Goal: Transaction & Acquisition: Obtain resource

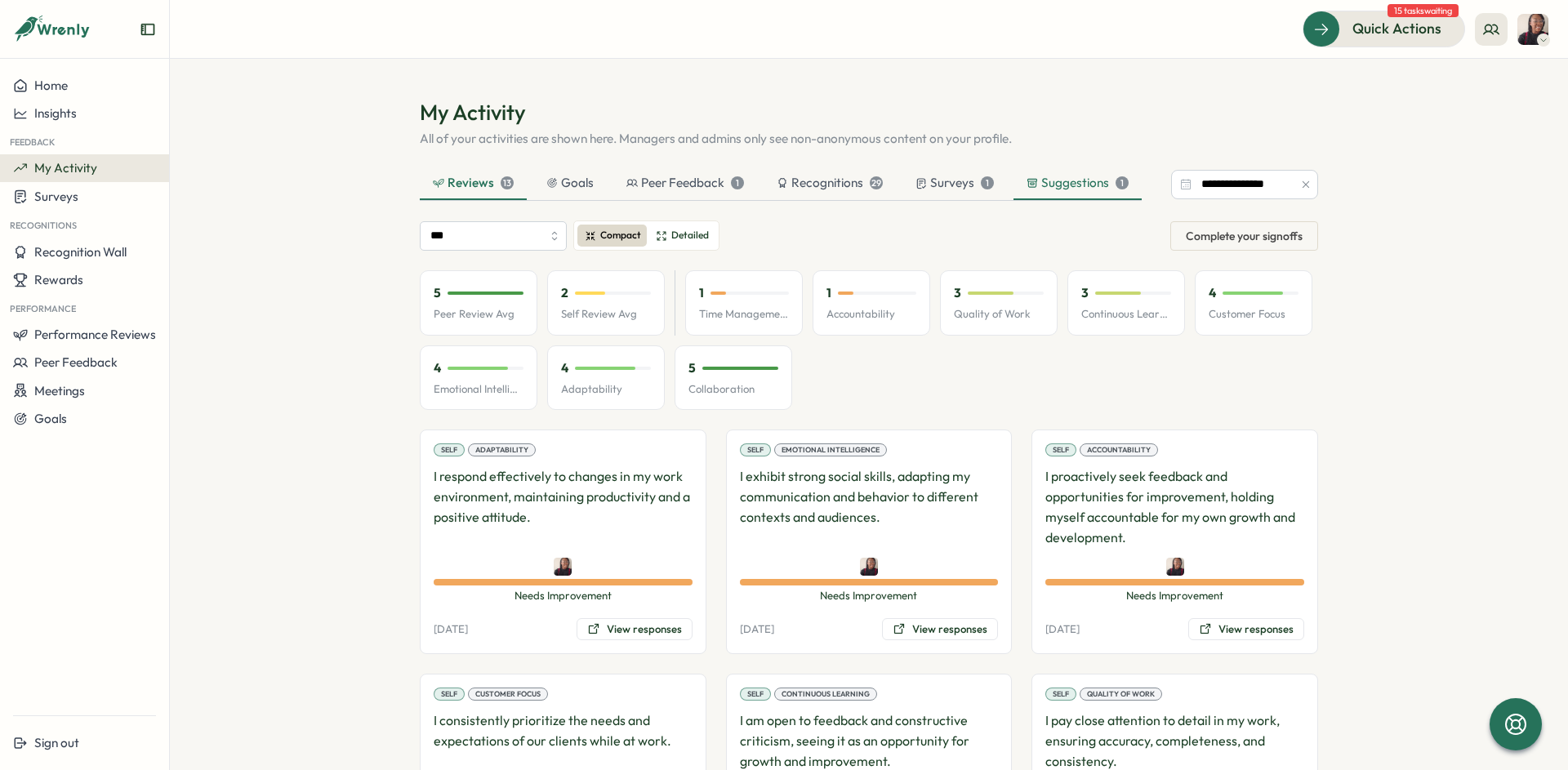
click at [1031, 178] on icon at bounding box center [1032, 183] width 12 height 12
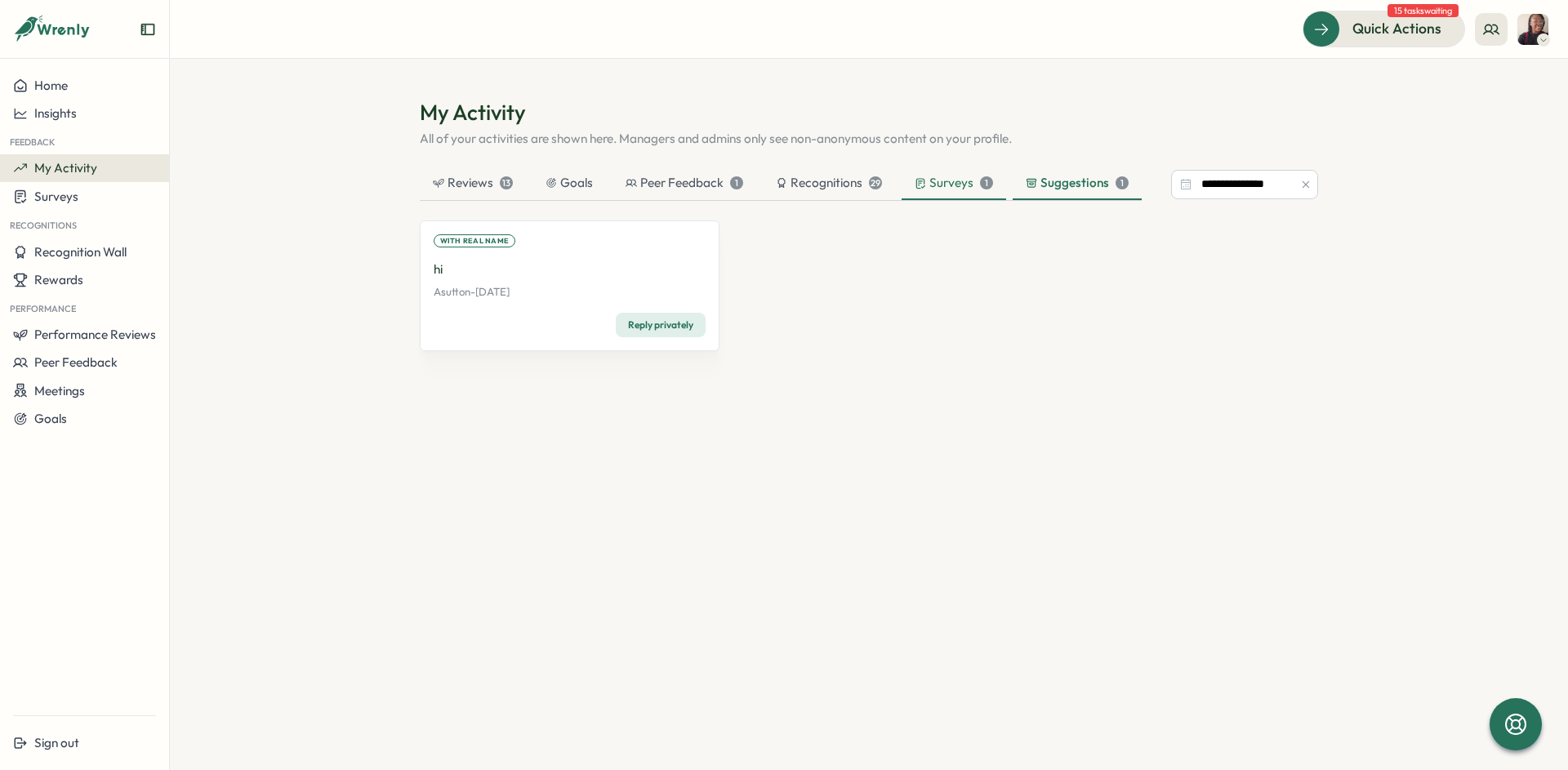
click at [951, 184] on div "Surveys 1" at bounding box center [953, 182] width 78 height 18
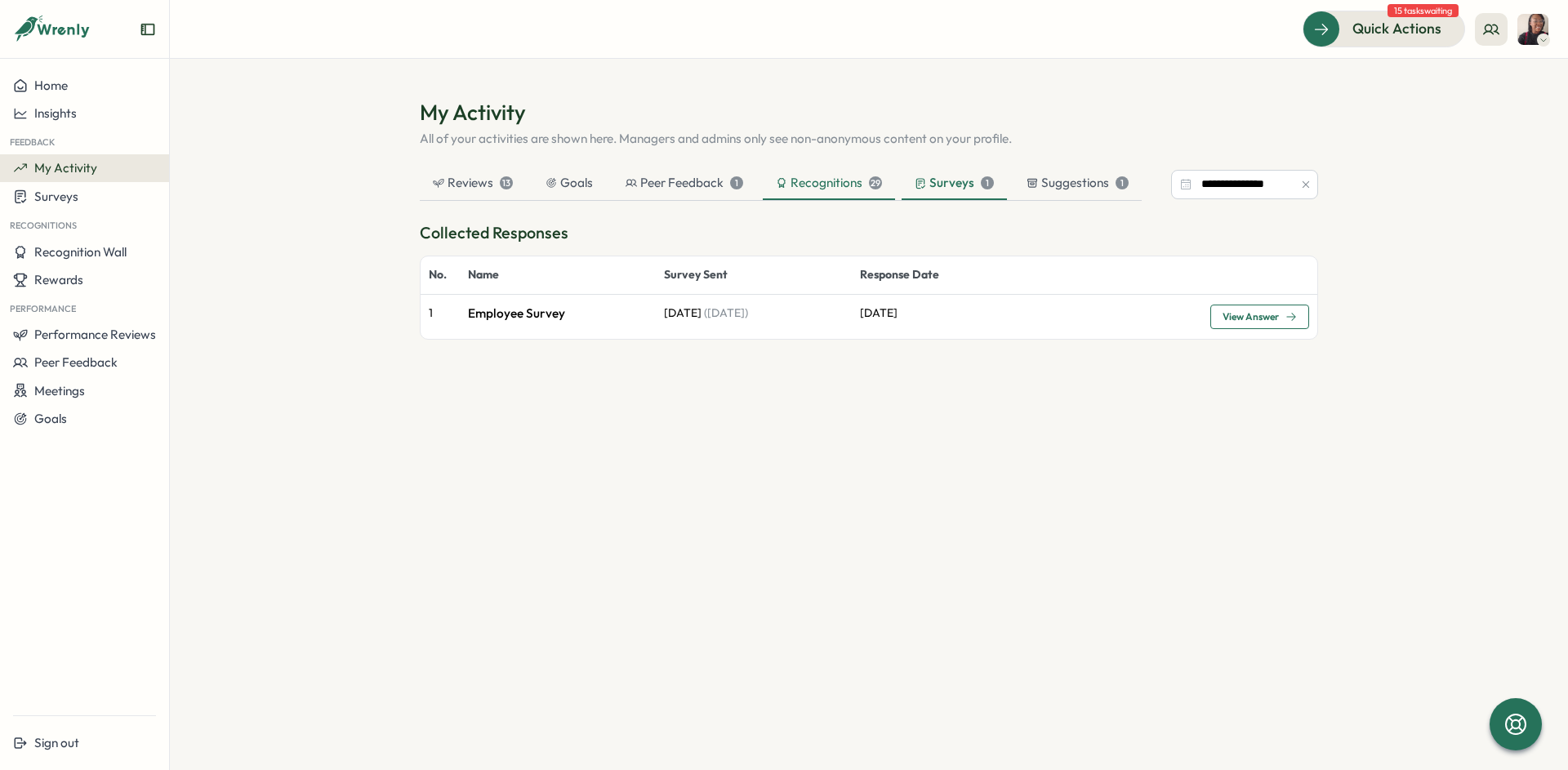
click at [827, 178] on div "Recognitions 29" at bounding box center [829, 182] width 106 height 18
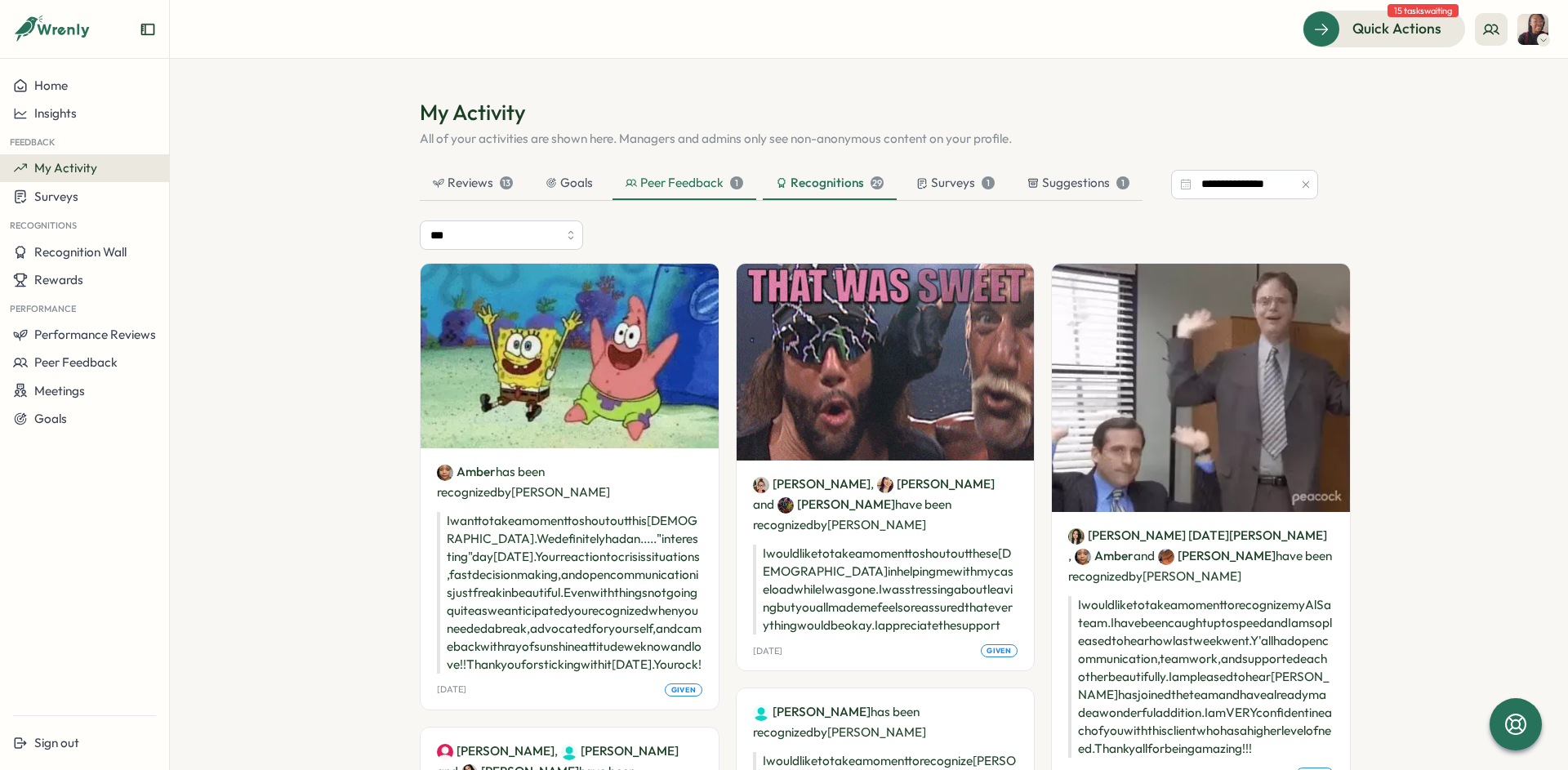
click at [684, 188] on div "Peer Feedback 1" at bounding box center [683, 182] width 117 height 18
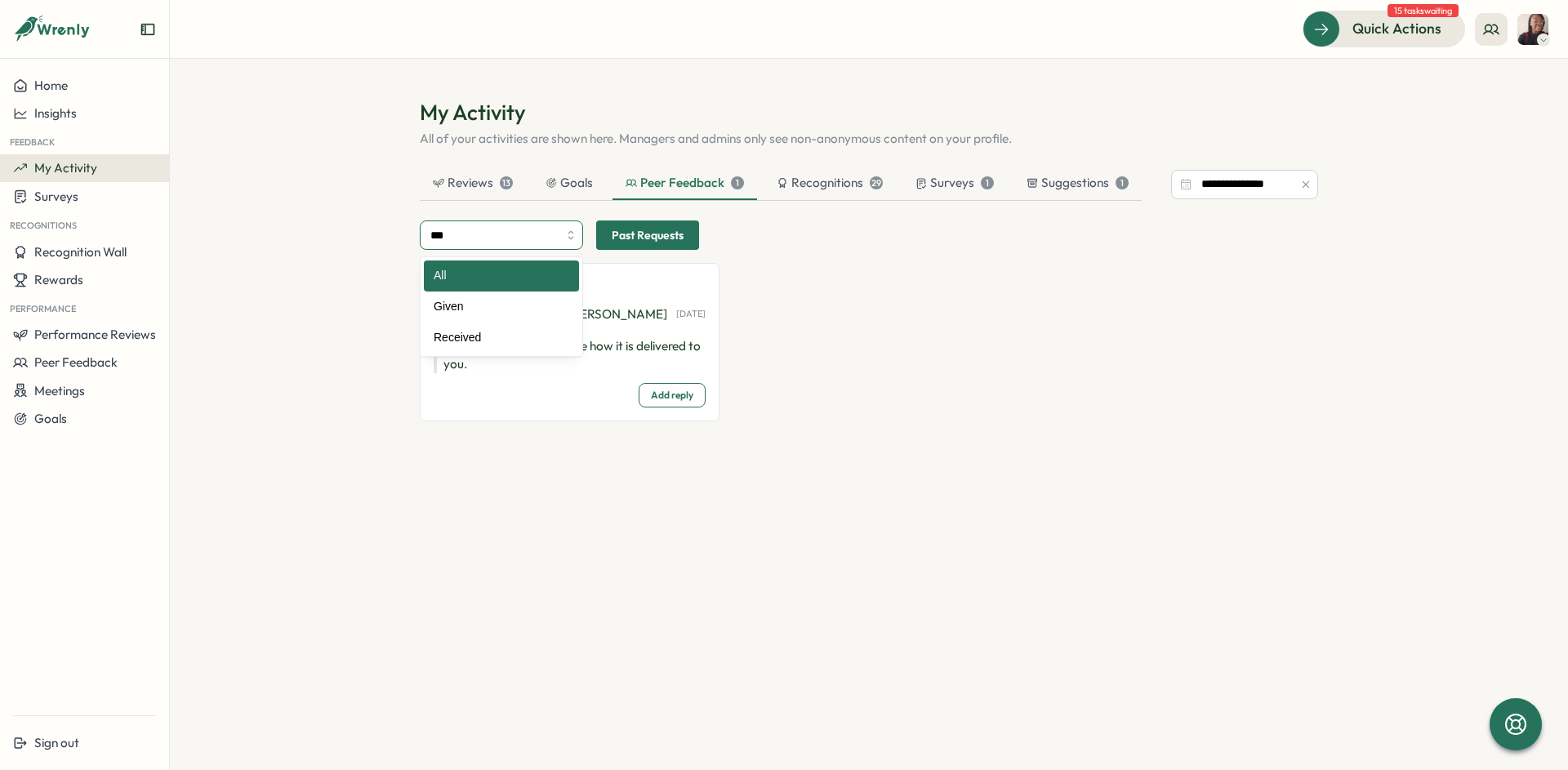
click at [543, 229] on input "***" at bounding box center [502, 234] width 164 height 30
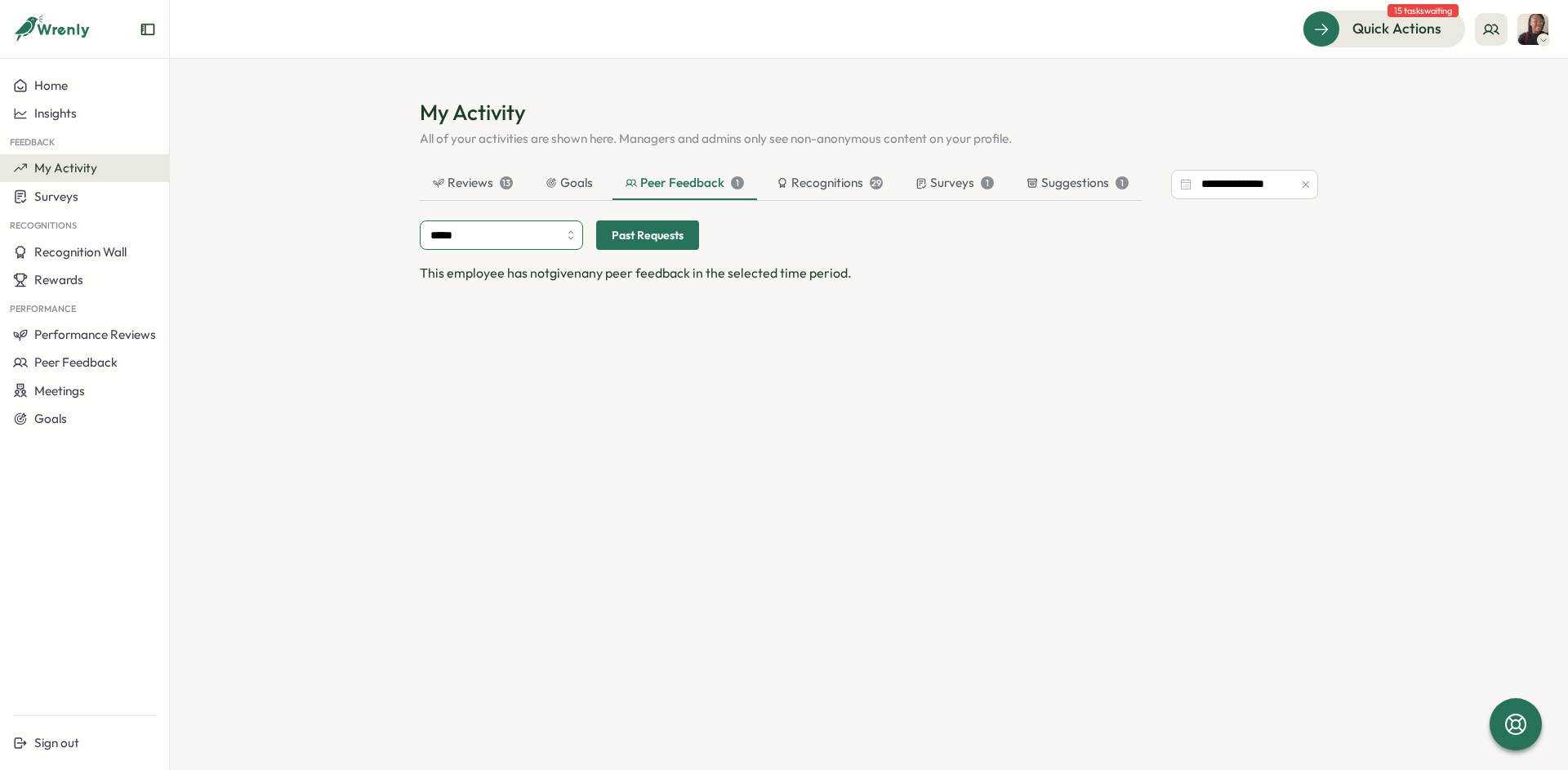
click at [543, 240] on input "*****" at bounding box center [502, 234] width 164 height 30
type input "********"
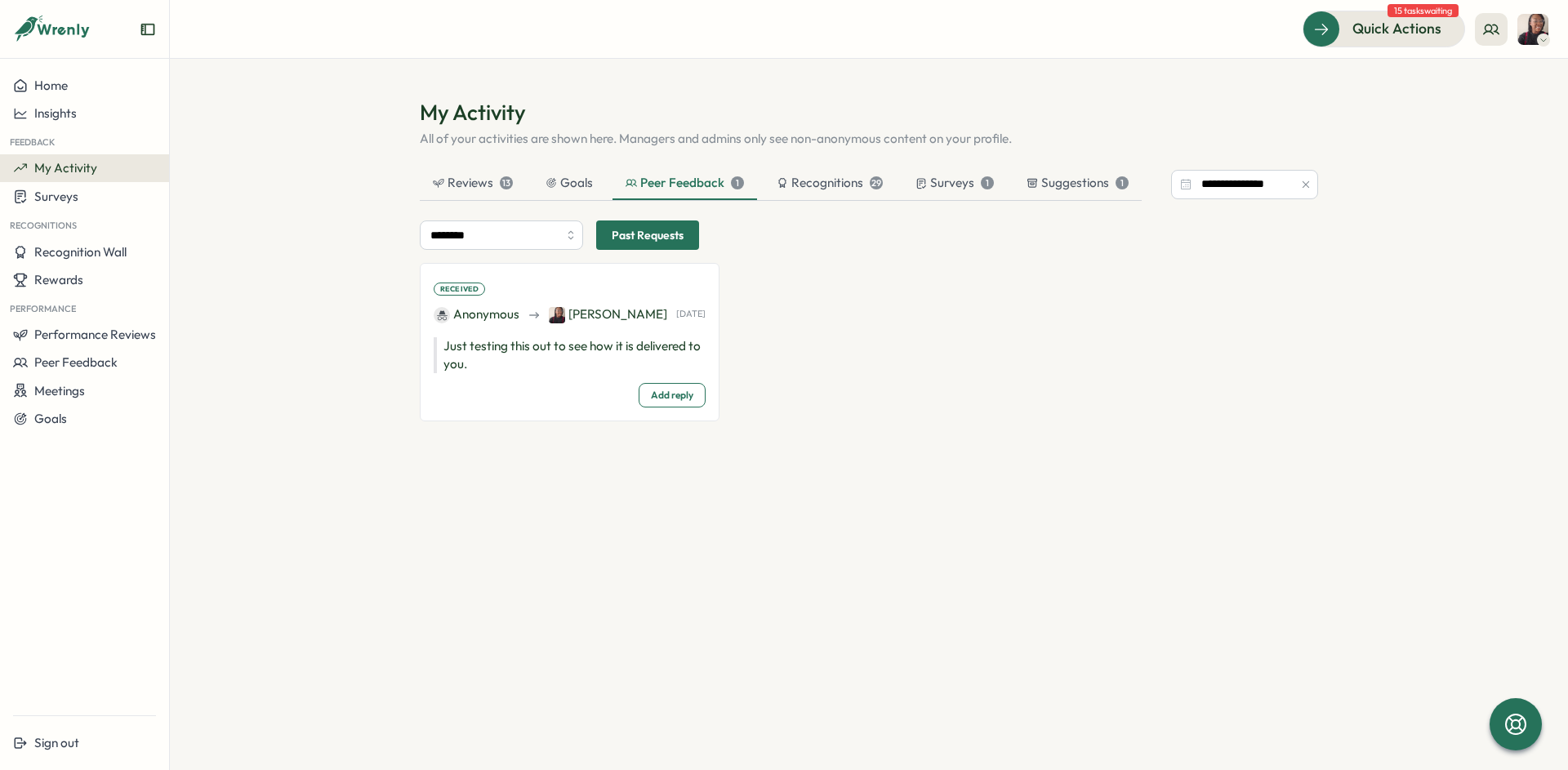
drag, startPoint x: 1022, startPoint y: 536, endPoint x: 1026, endPoint y: 520, distance: 16.5
click at [1022, 536] on div "******** Past Requests Received Anonymous [PERSON_NAME] [DATE] Just testing thi…" at bounding box center [869, 404] width 898 height 368
click at [61, 267] on button "Rewards" at bounding box center [84, 280] width 169 height 28
click at [64, 277] on span "Rewards" at bounding box center [59, 279] width 49 height 15
click at [60, 280] on span "Rewards" at bounding box center [59, 279] width 49 height 15
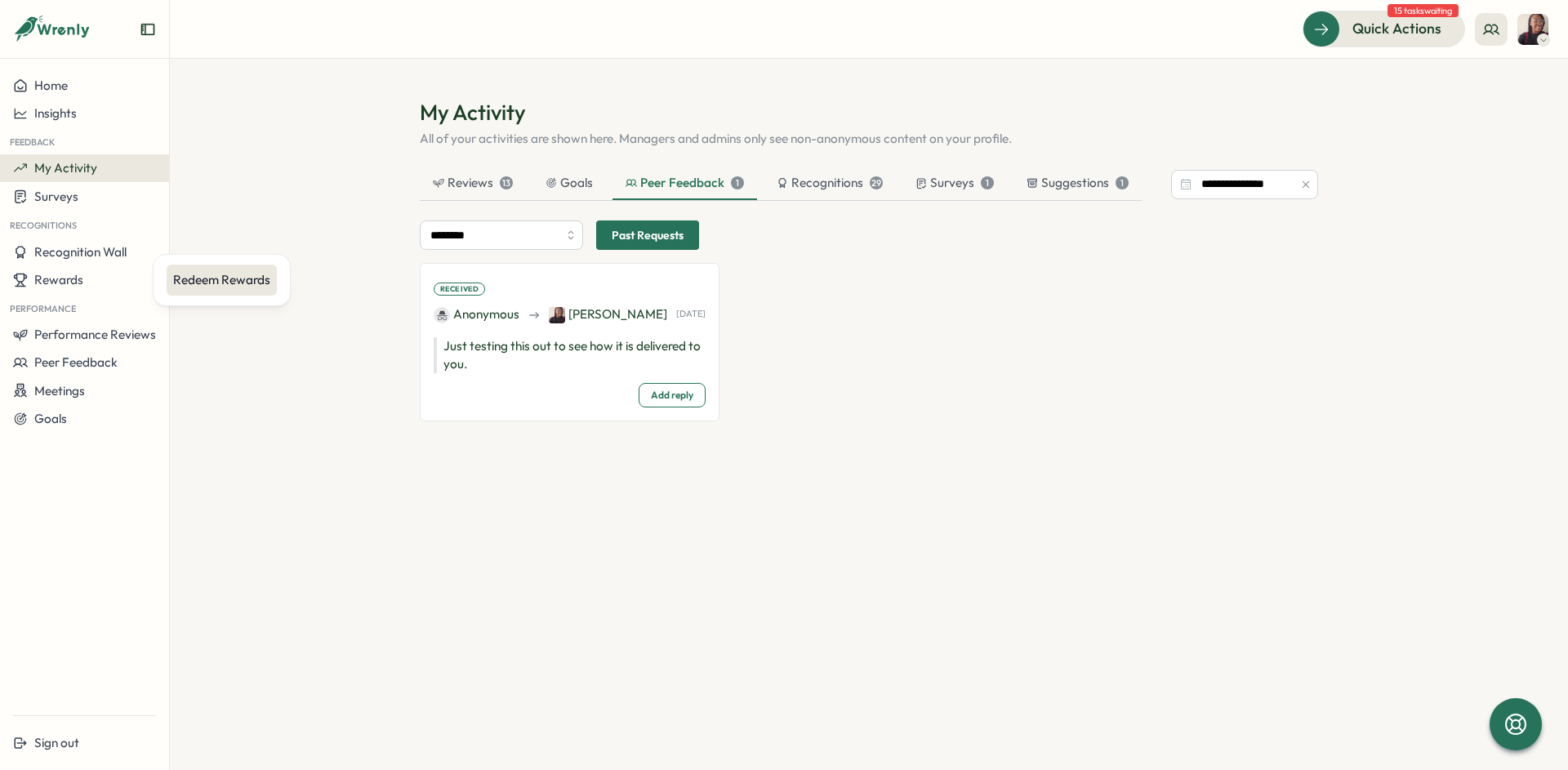
click at [220, 285] on div "Redeem Rewards" at bounding box center [221, 279] width 97 height 18
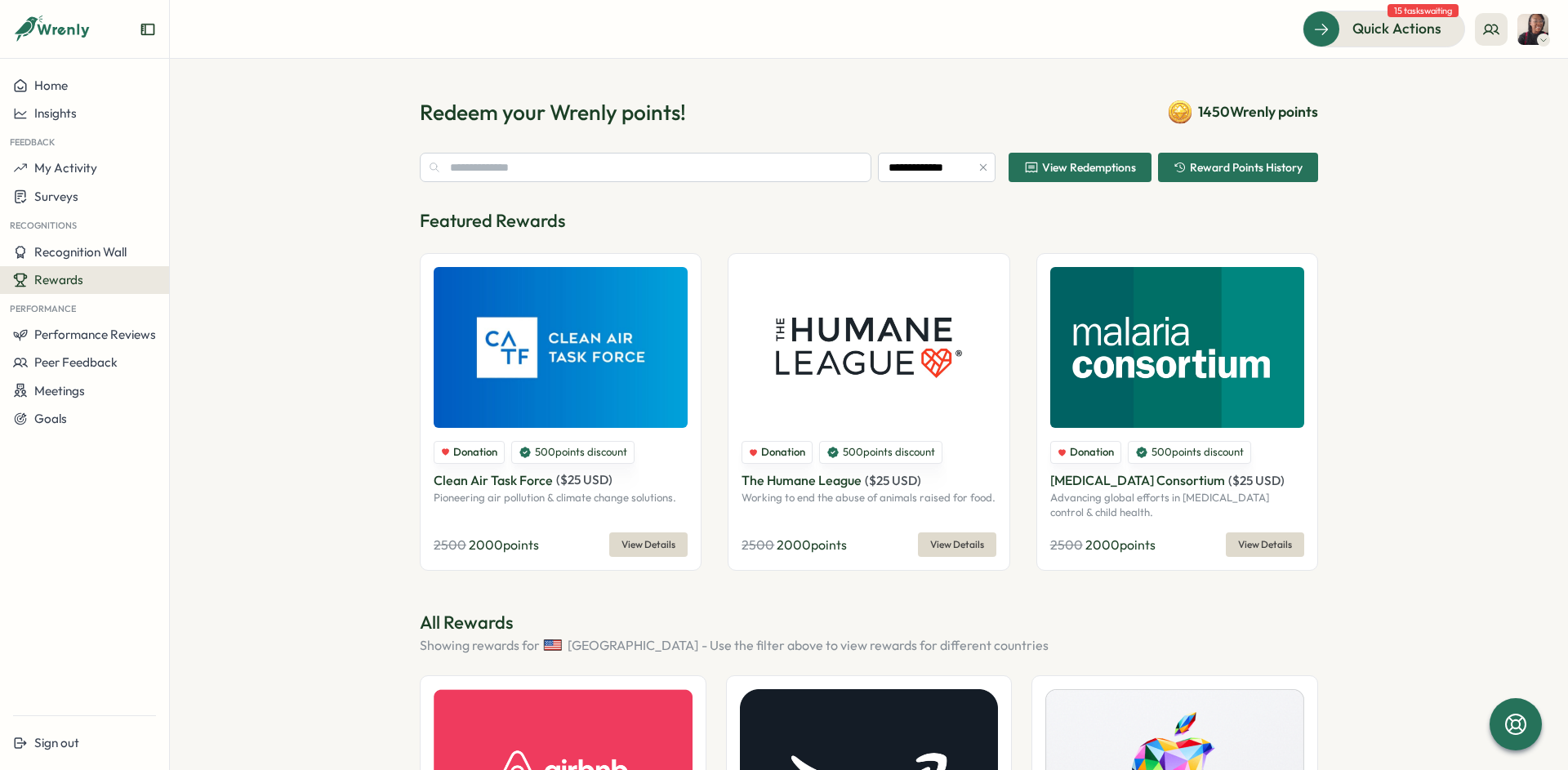
type input "**********"
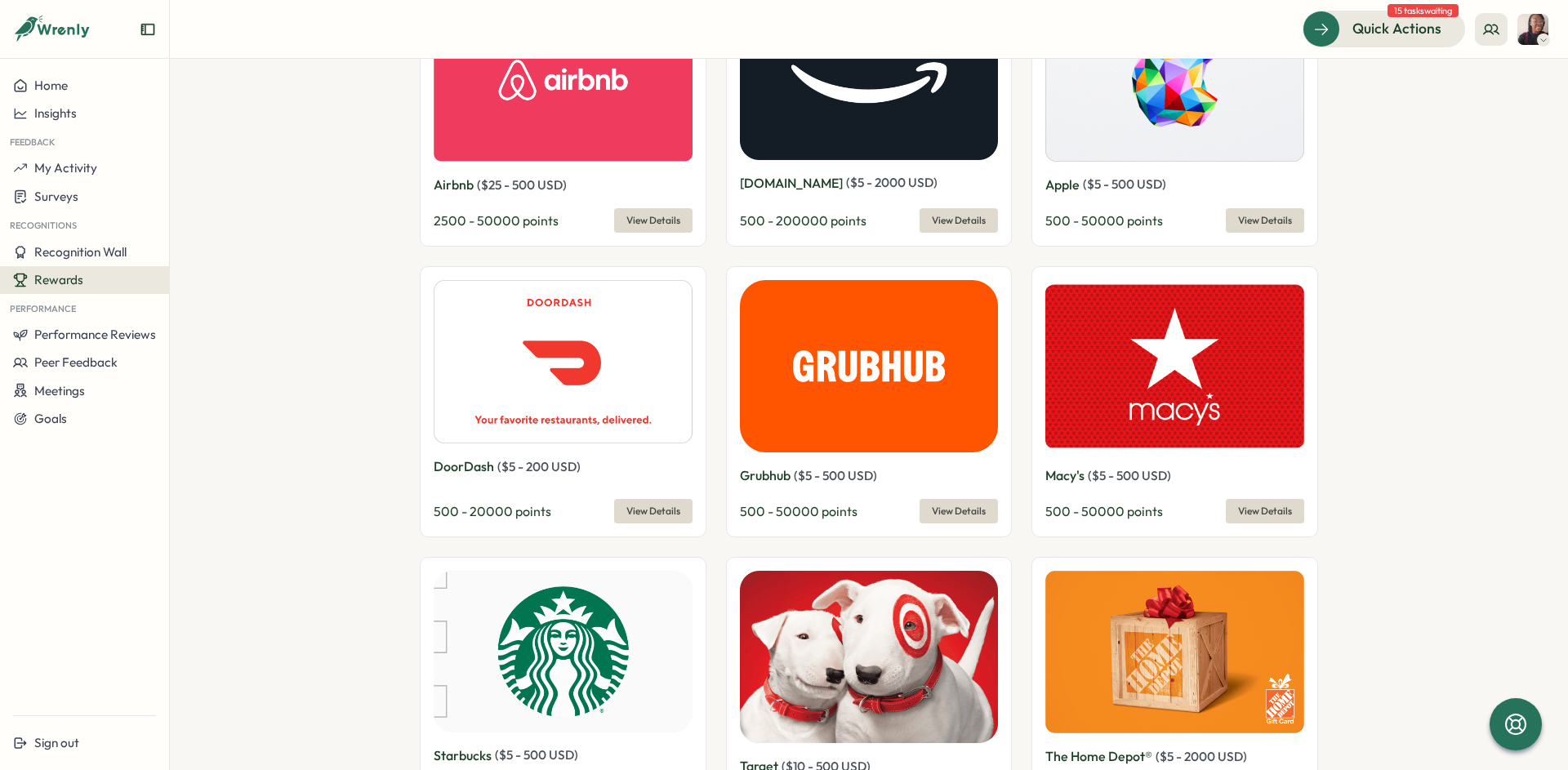
scroll to position [735, 0]
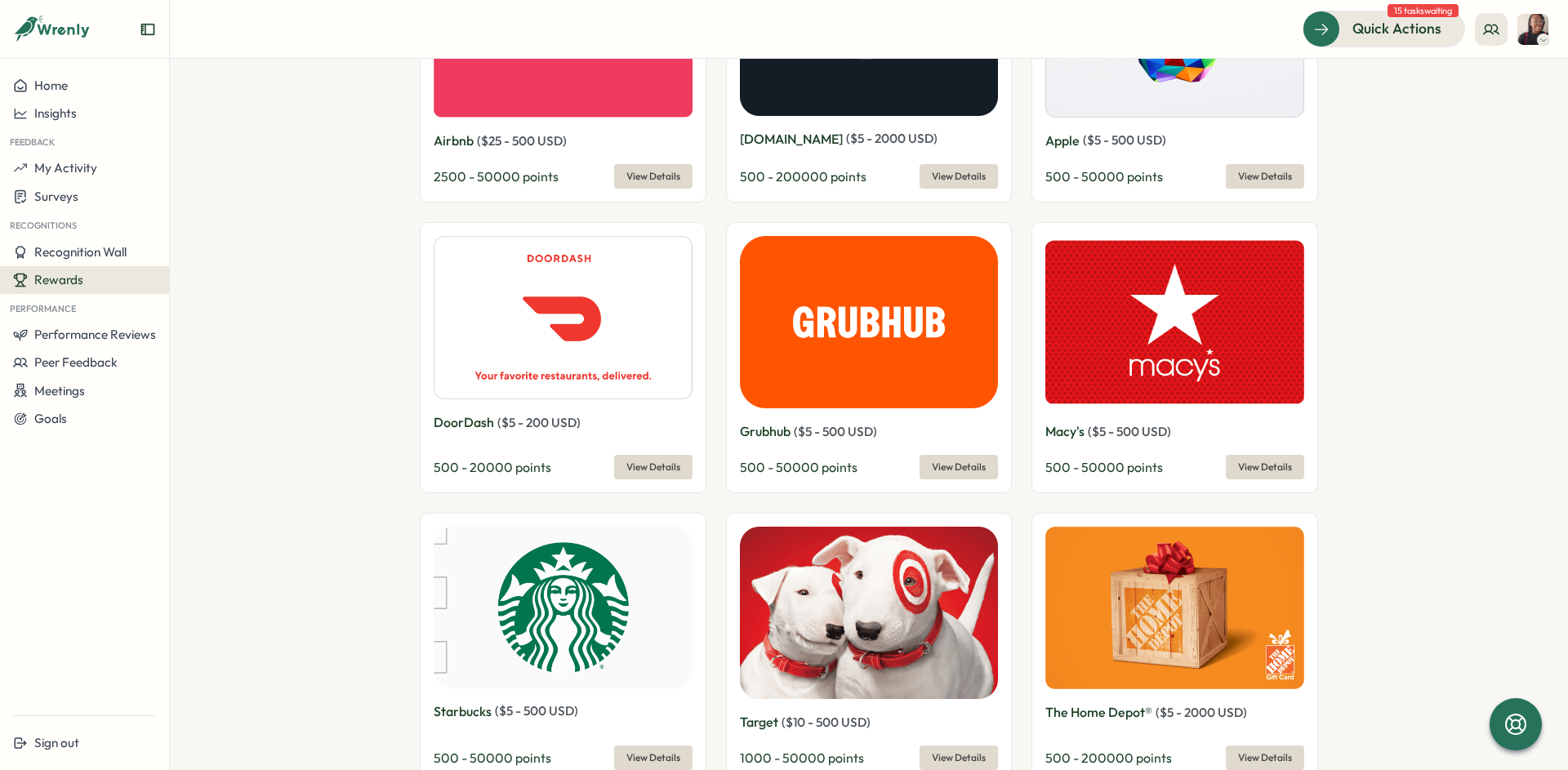
click at [638, 459] on span "View Details" at bounding box center [653, 466] width 54 height 23
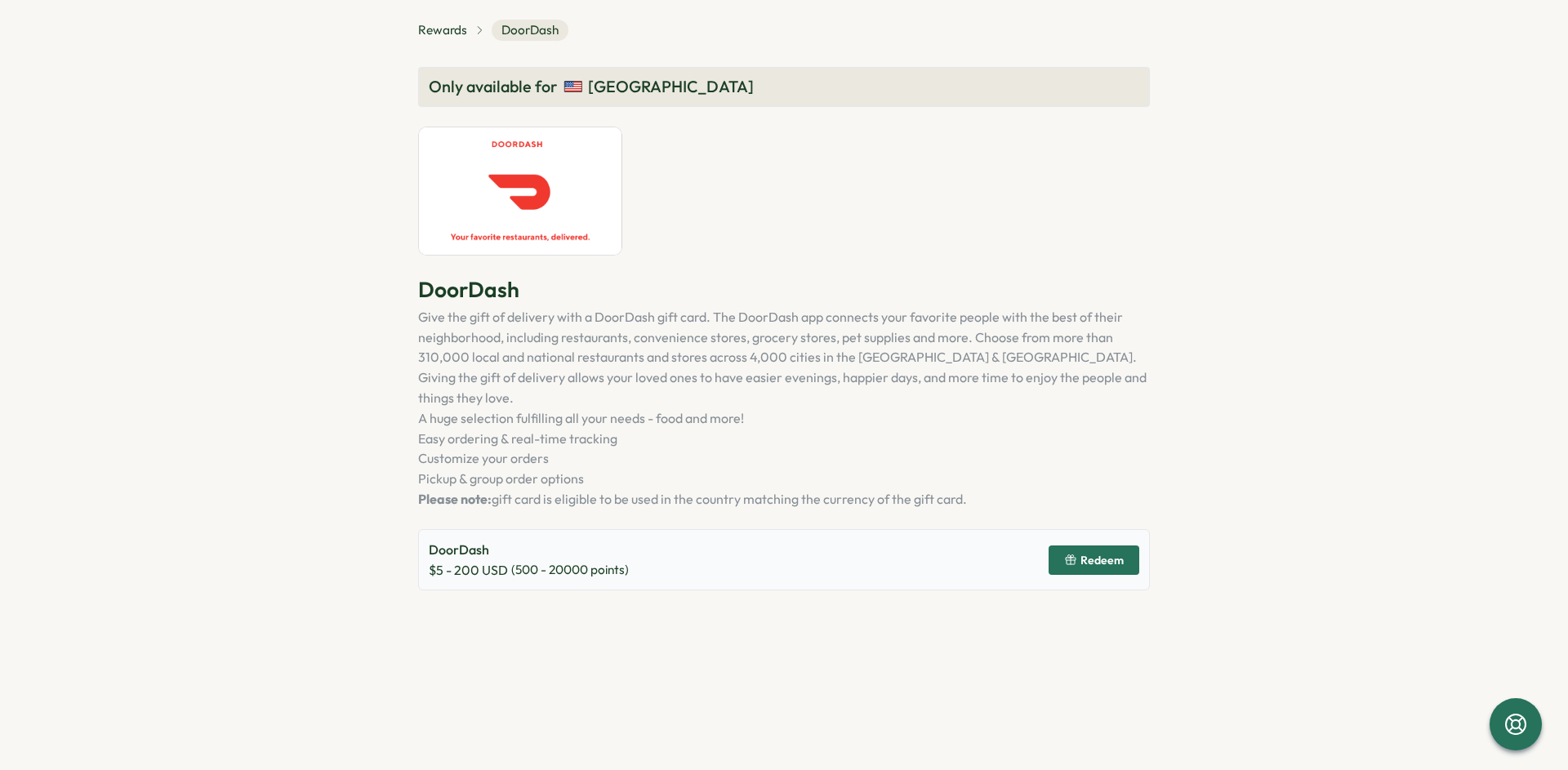
click at [1102, 550] on span "Redeem" at bounding box center [1093, 560] width 60 height 28
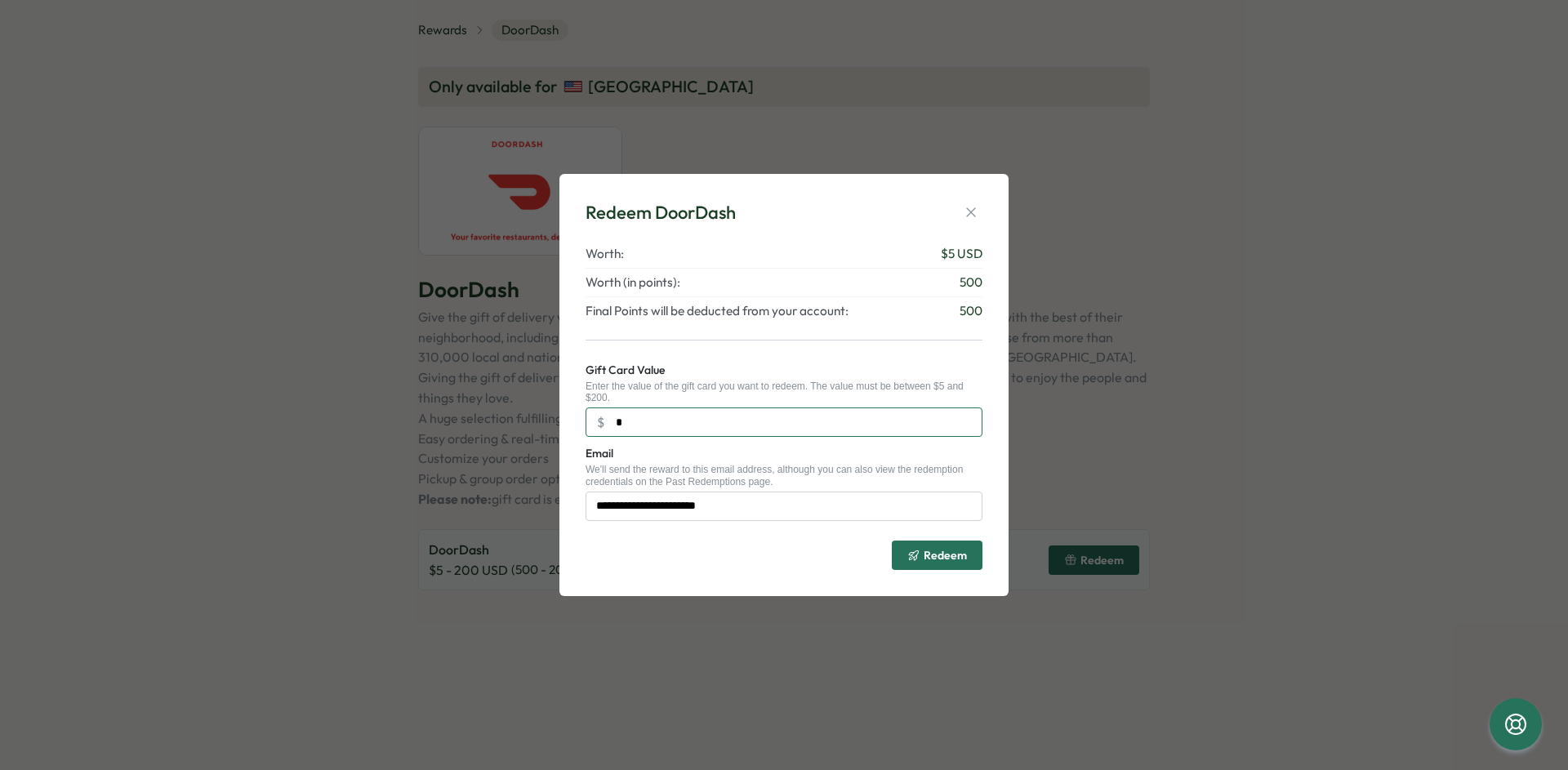
click at [647, 433] on input "*" at bounding box center [784, 422] width 396 height 30
type input "**"
click at [978, 206] on icon "button" at bounding box center [970, 212] width 16 height 16
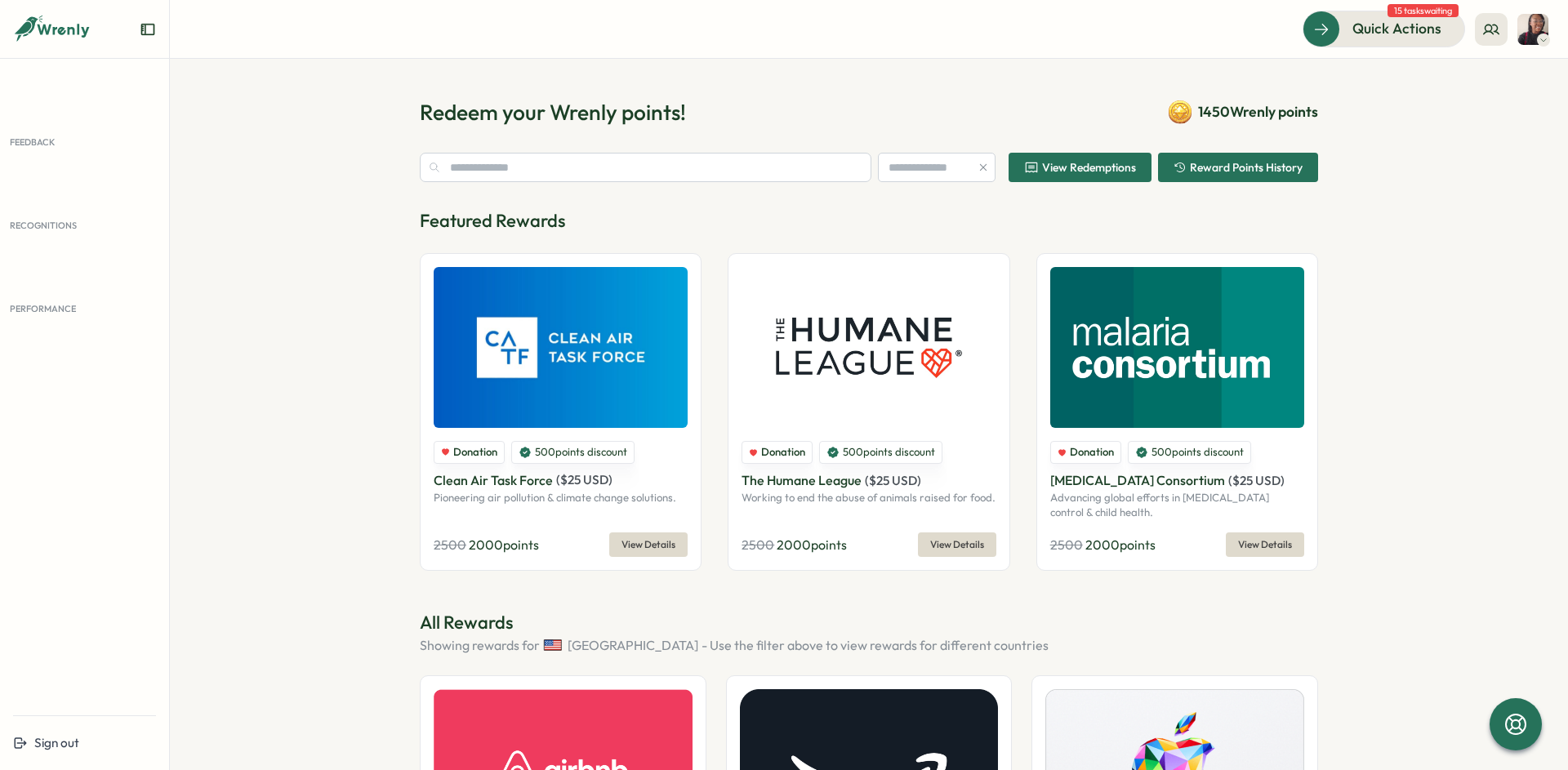
type input "**********"
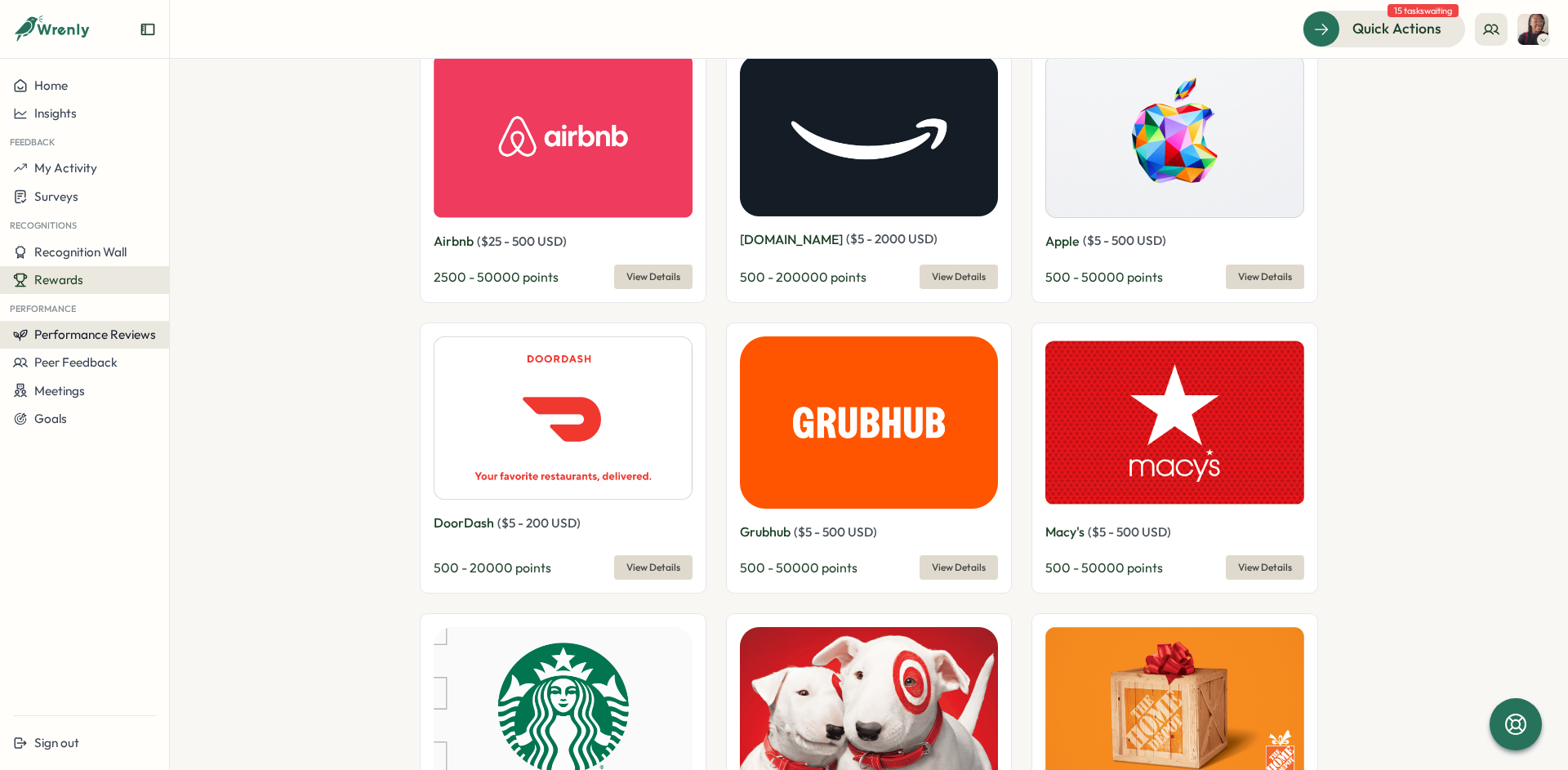
scroll to position [599, 0]
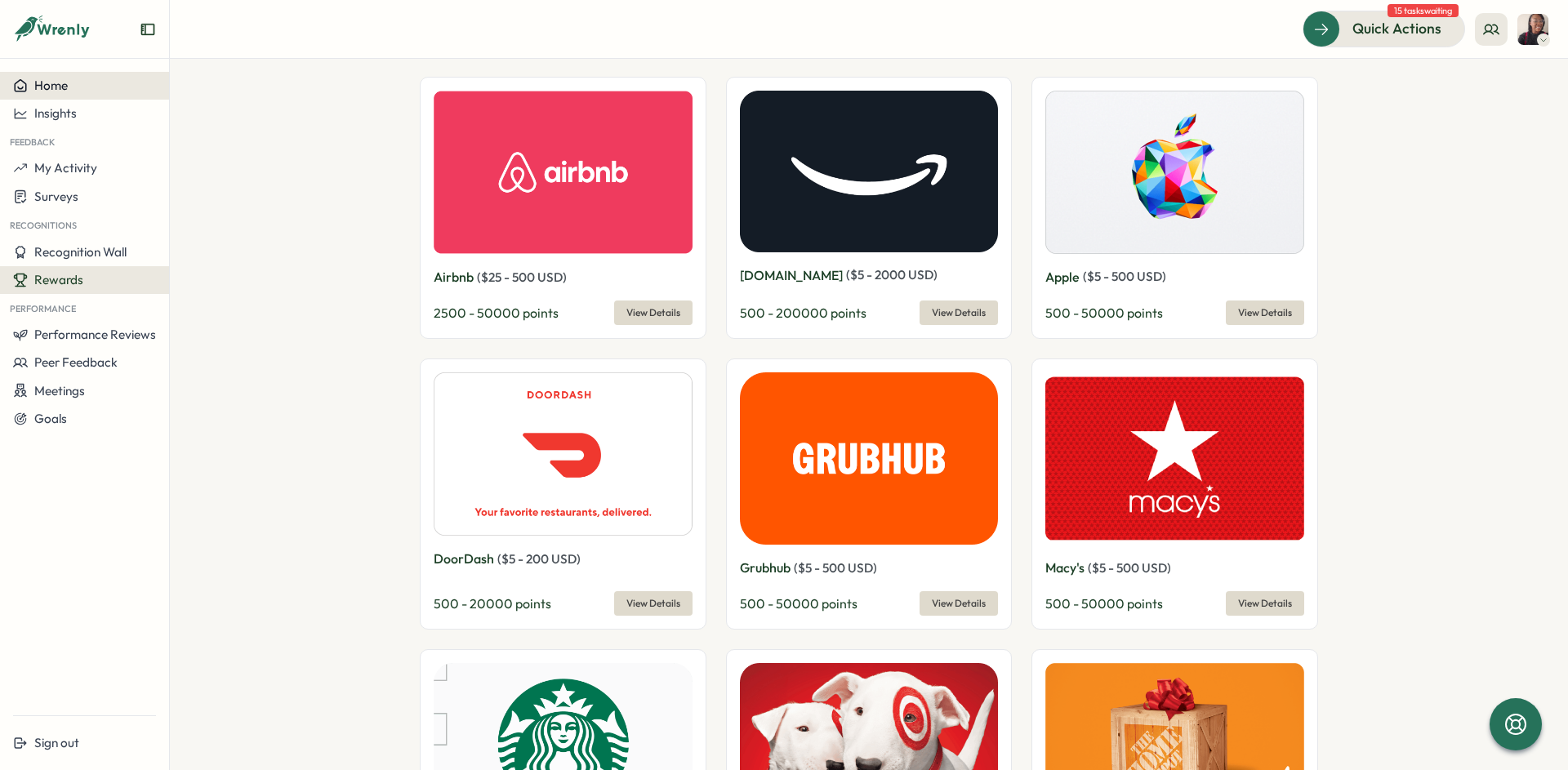
click at [45, 87] on span "Home" at bounding box center [51, 85] width 34 height 15
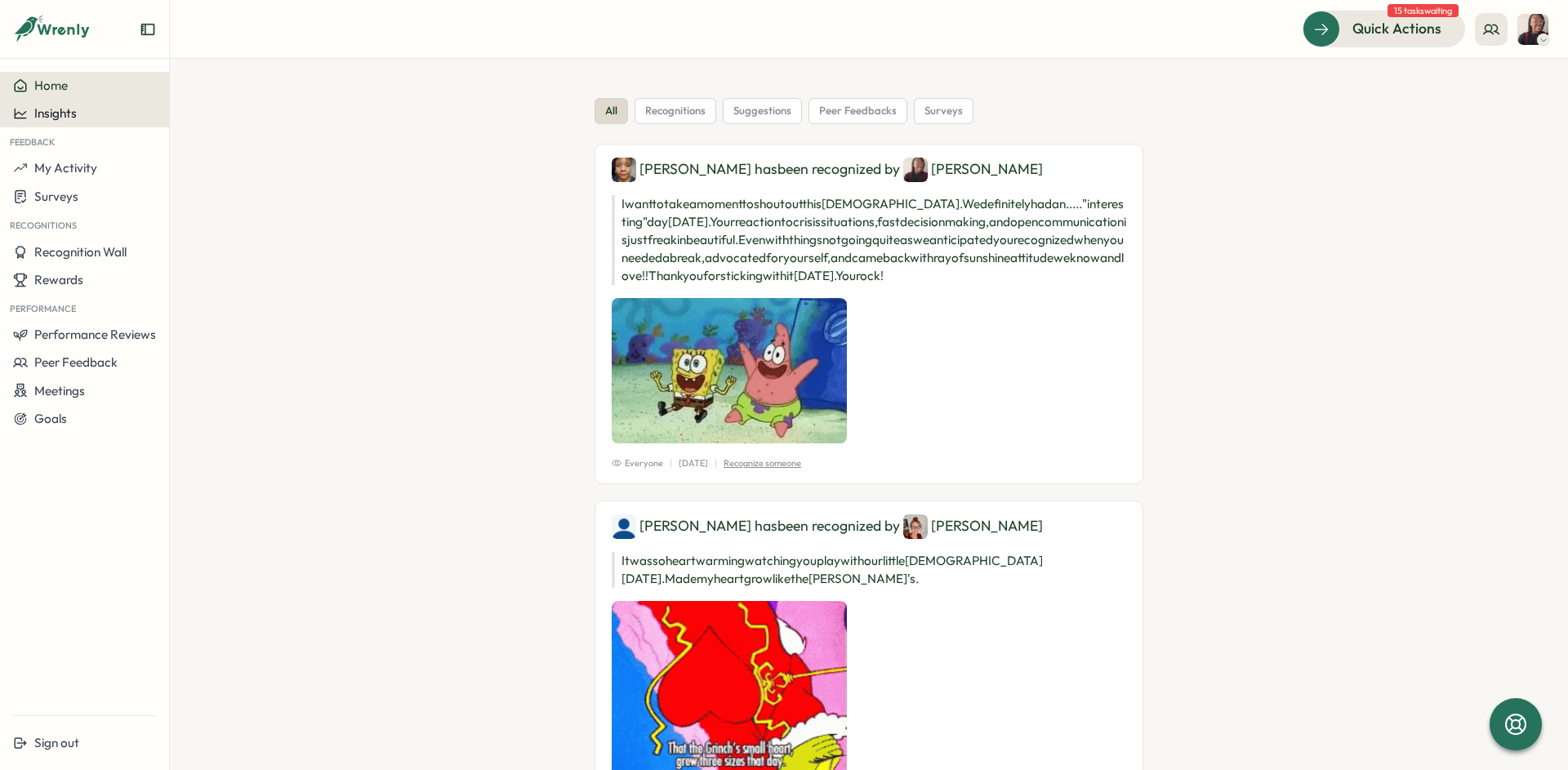
click at [73, 120] on span "Insights" at bounding box center [56, 113] width 42 height 15
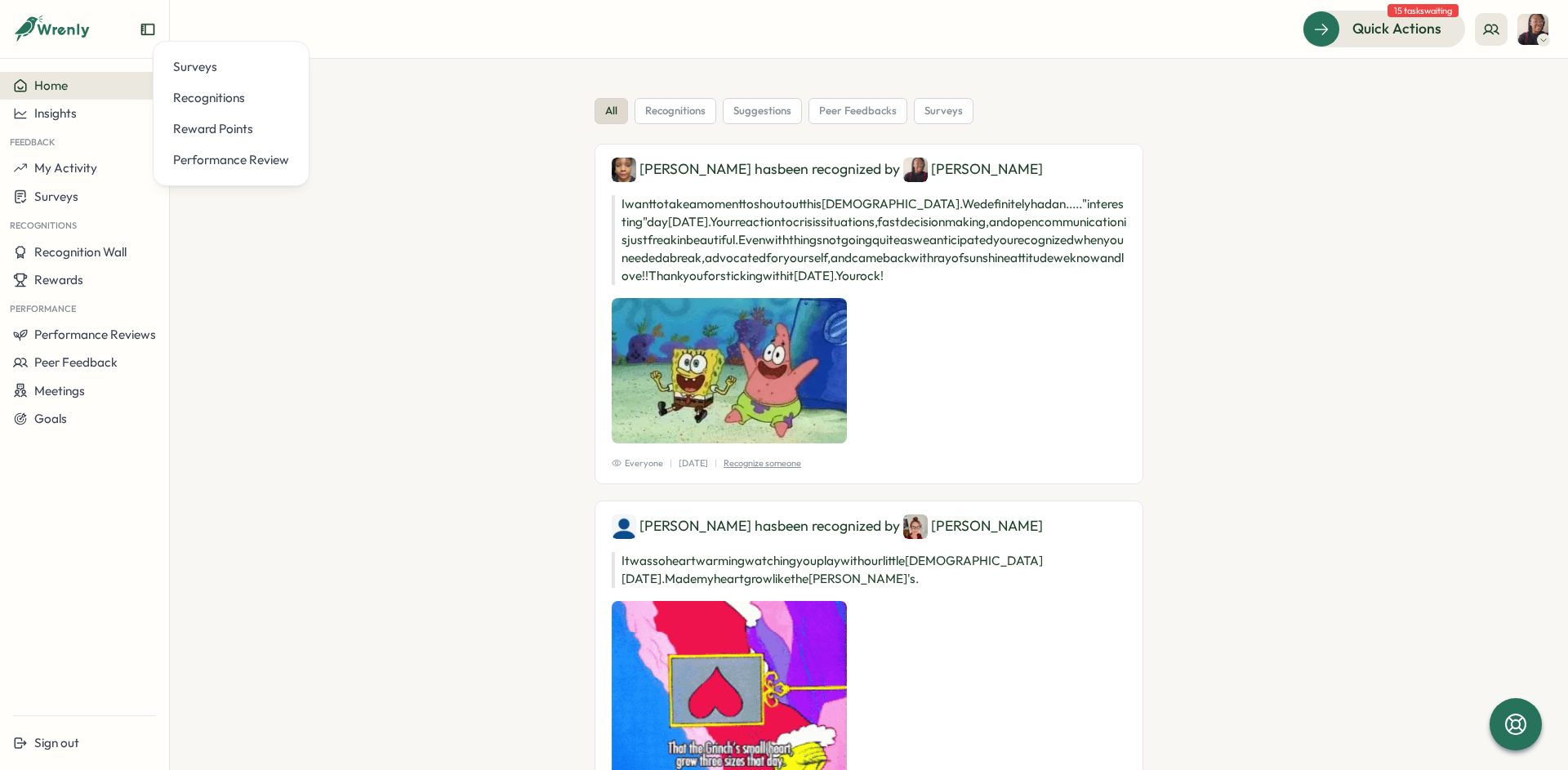
click at [1405, 8] on span "15 tasks waiting" at bounding box center [1423, 10] width 71 height 13
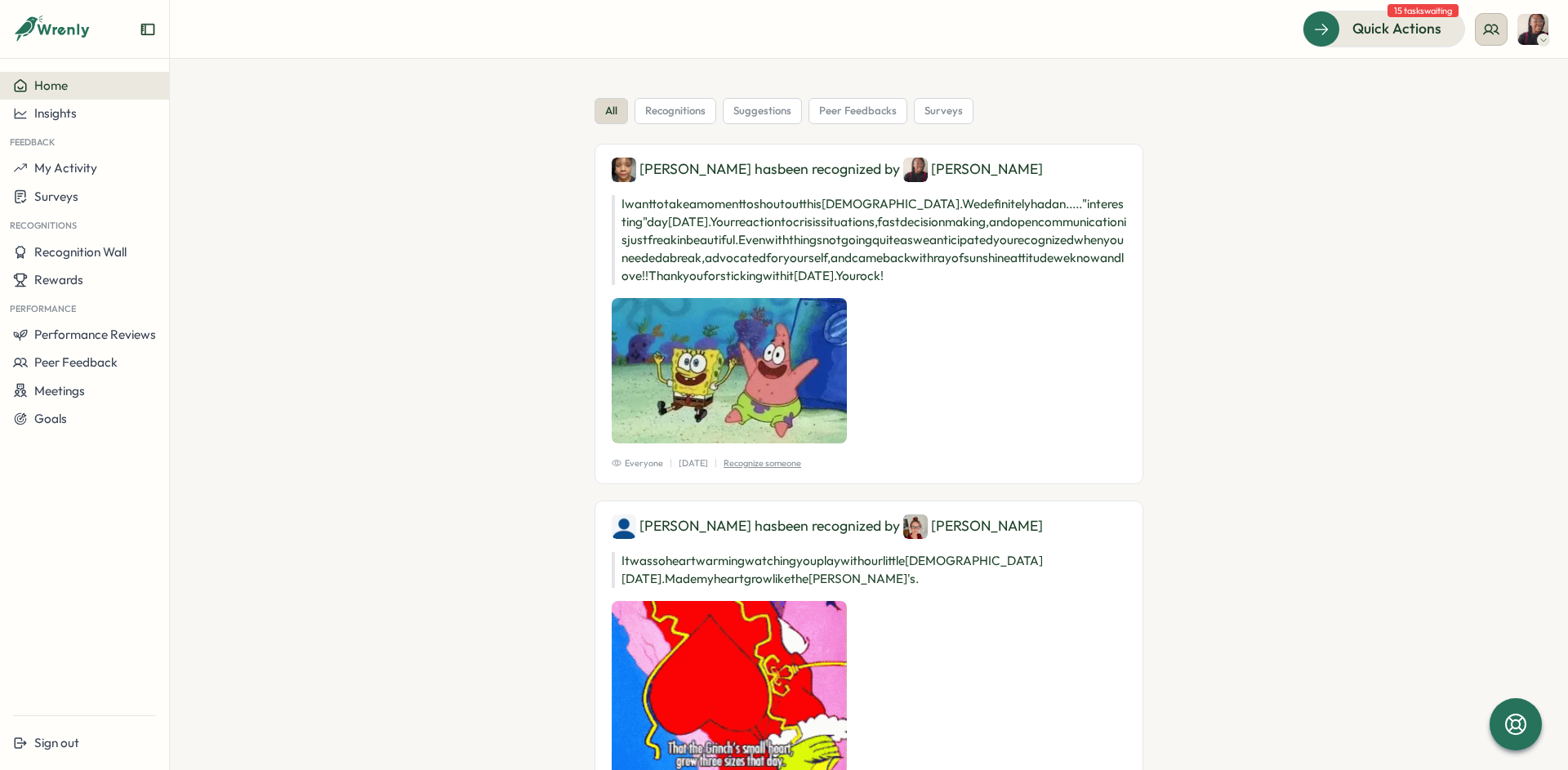
click at [1483, 33] on icon at bounding box center [1490, 29] width 16 height 16
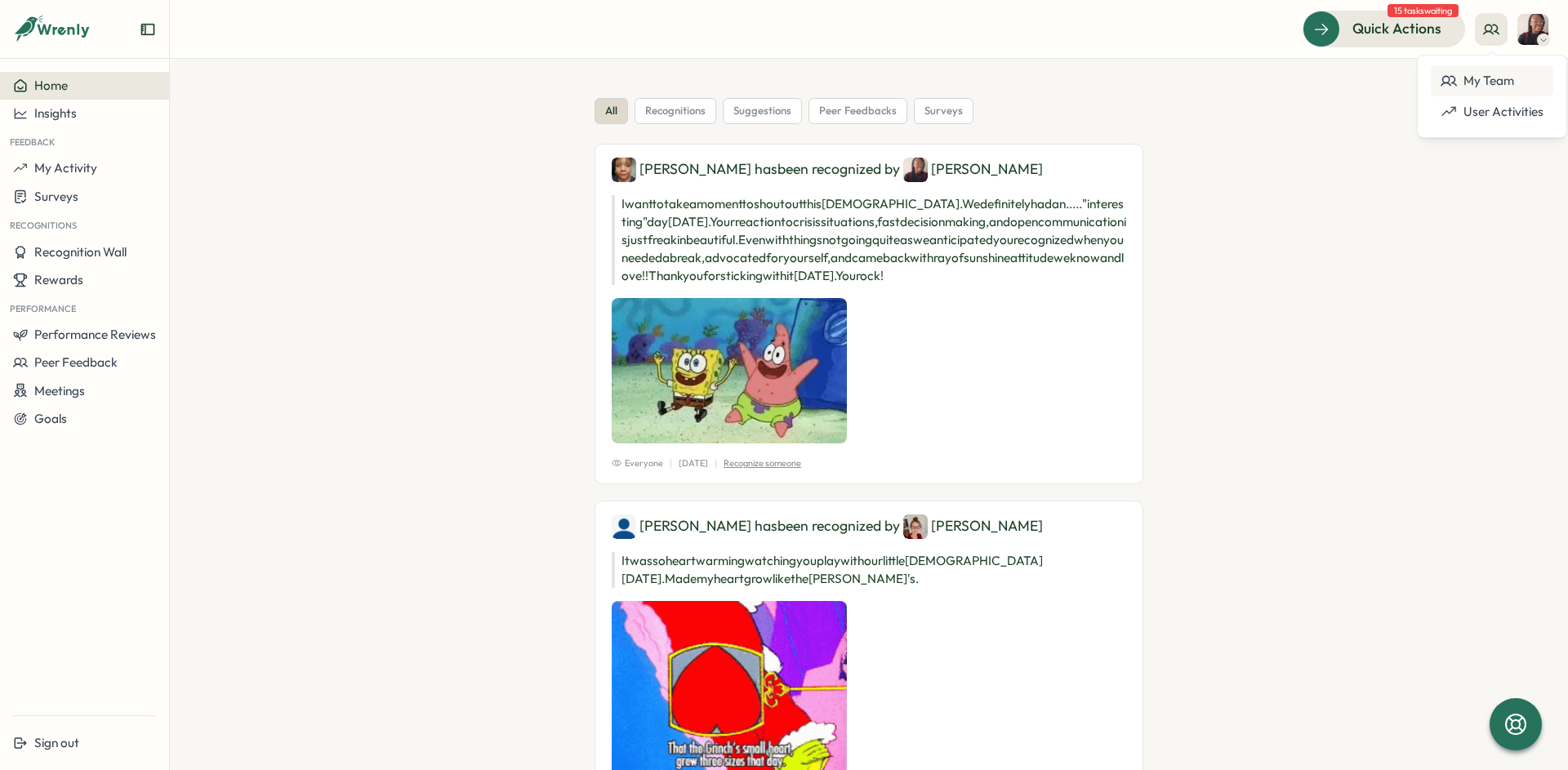
click at [1463, 81] on div "My Team" at bounding box center [1492, 80] width 103 height 18
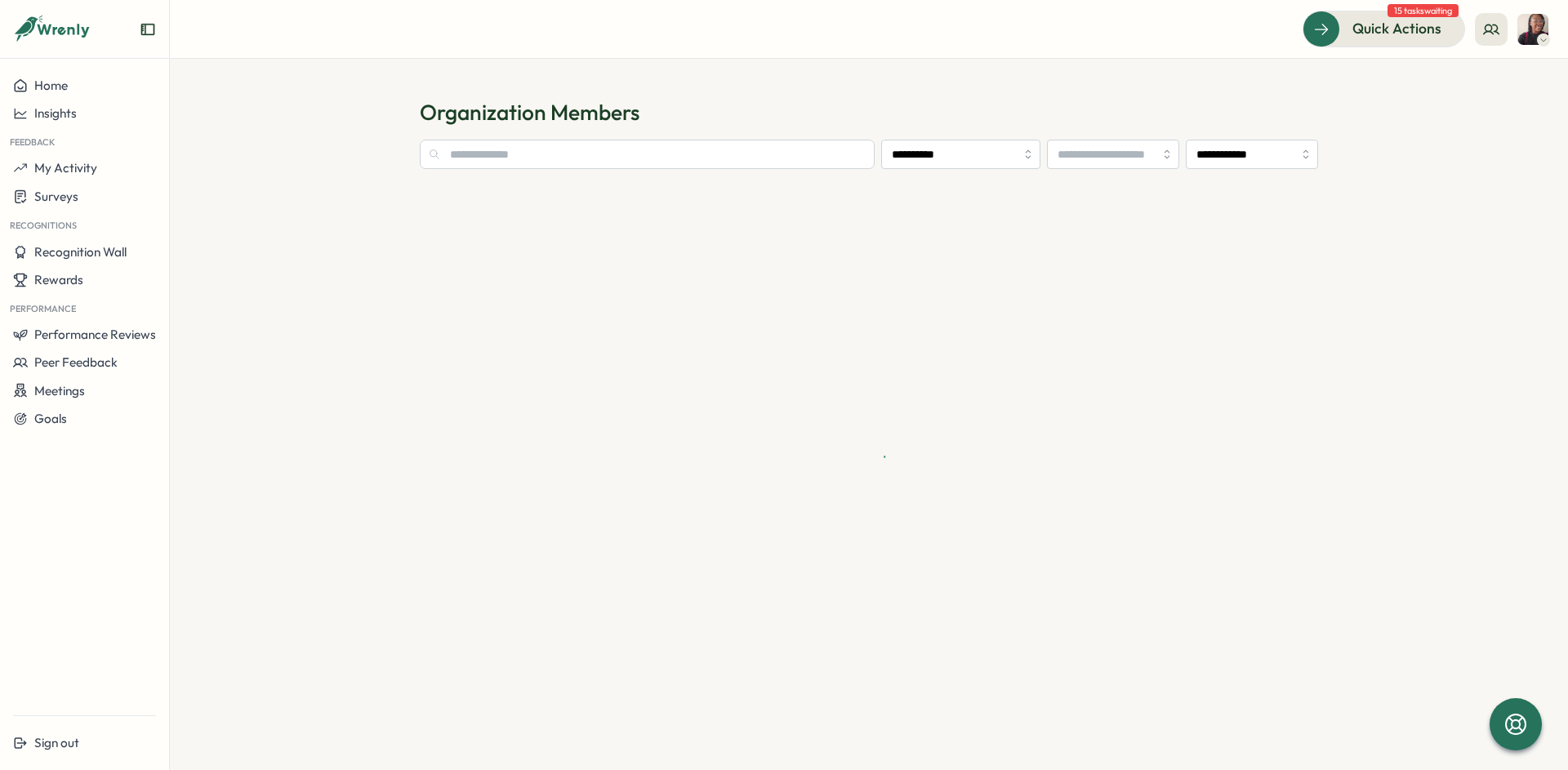
type input "**********"
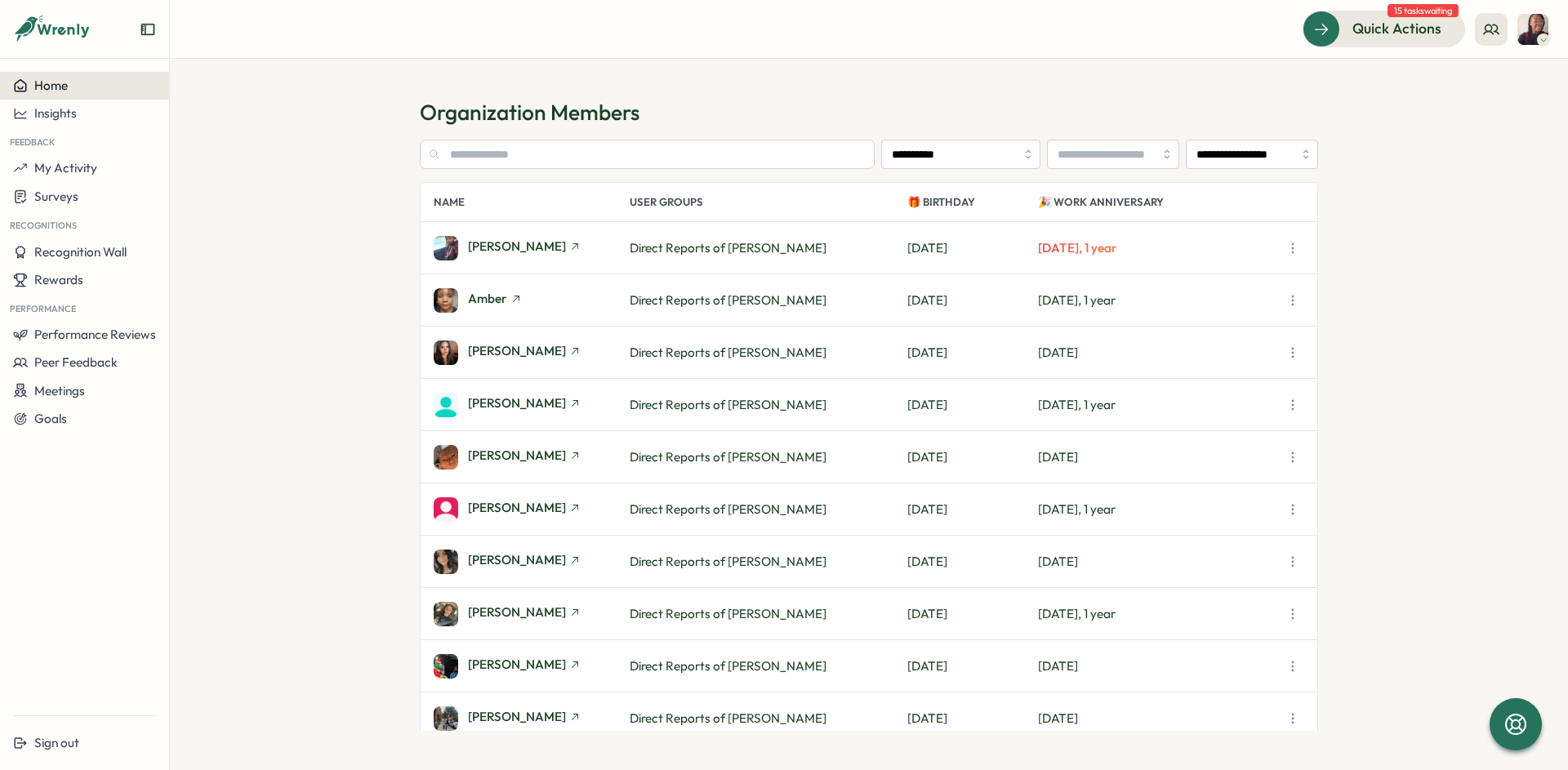
click at [32, 84] on div "Home" at bounding box center [40, 85] width 55 height 14
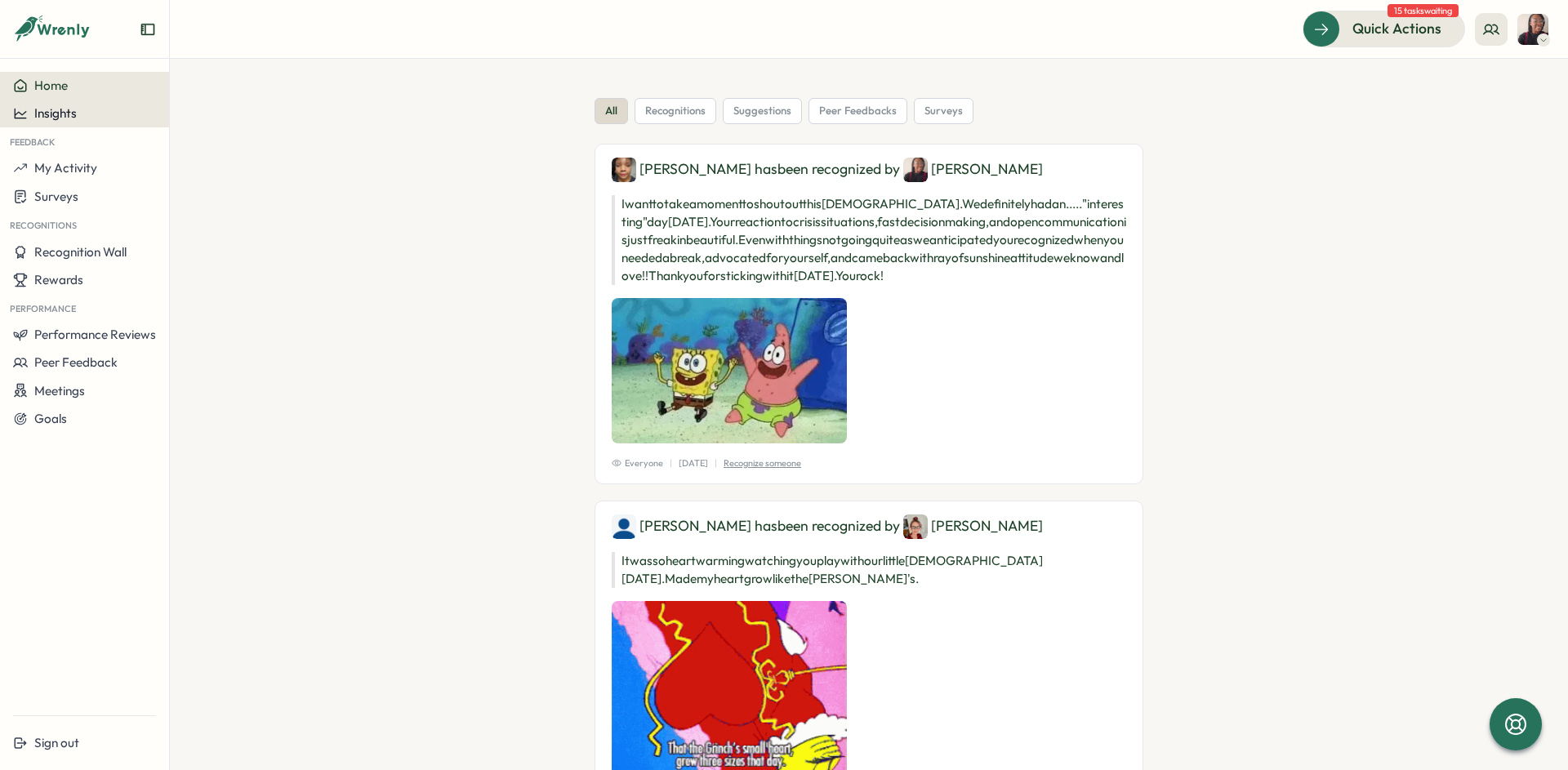
click at [51, 116] on span "Insights" at bounding box center [56, 113] width 42 height 15
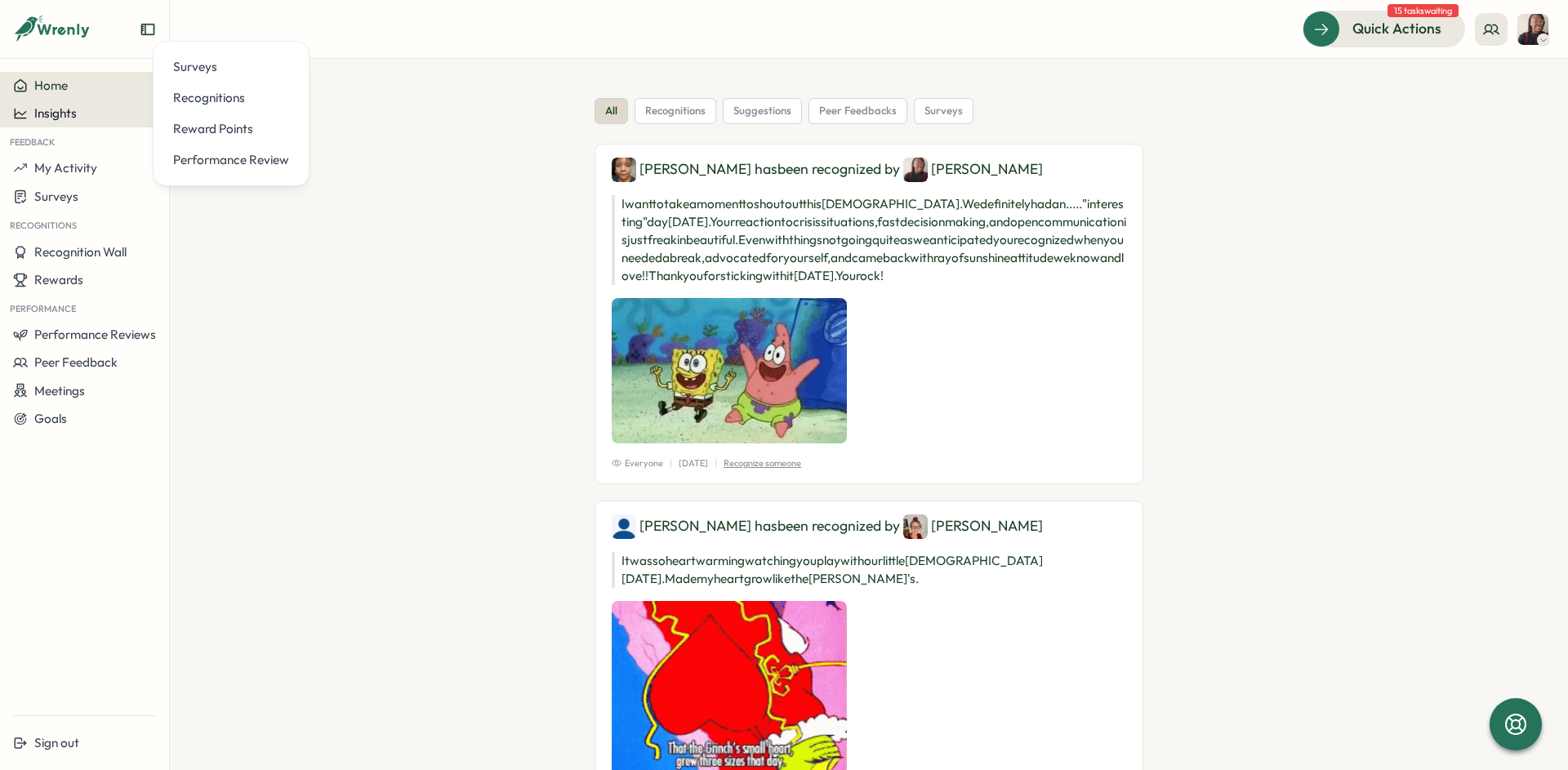
click at [35, 118] on span "Insights" at bounding box center [56, 113] width 42 height 15
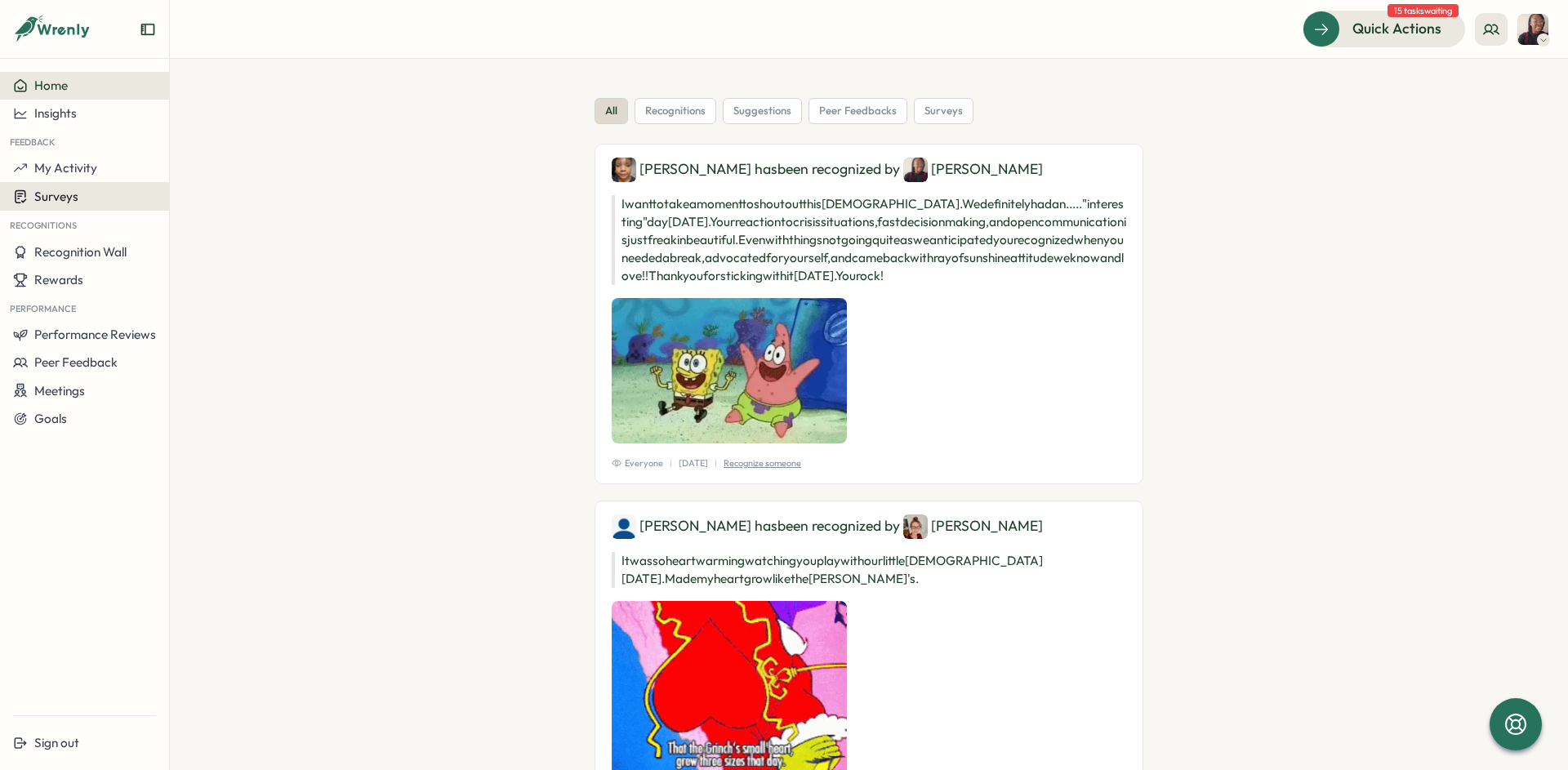
click at [29, 183] on button "Surveys" at bounding box center [84, 197] width 169 height 29
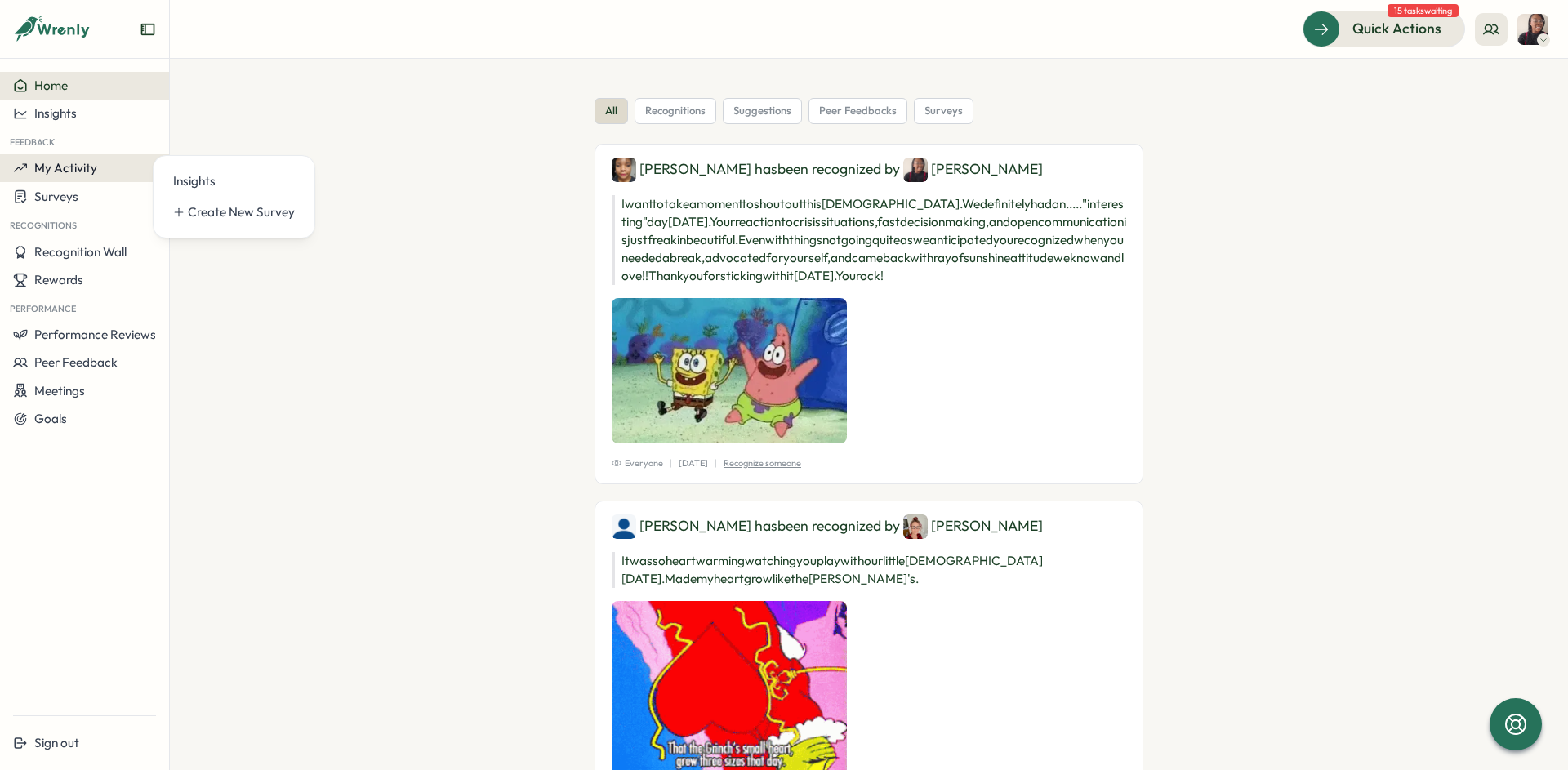
click at [38, 172] on span "My Activity" at bounding box center [66, 168] width 63 height 15
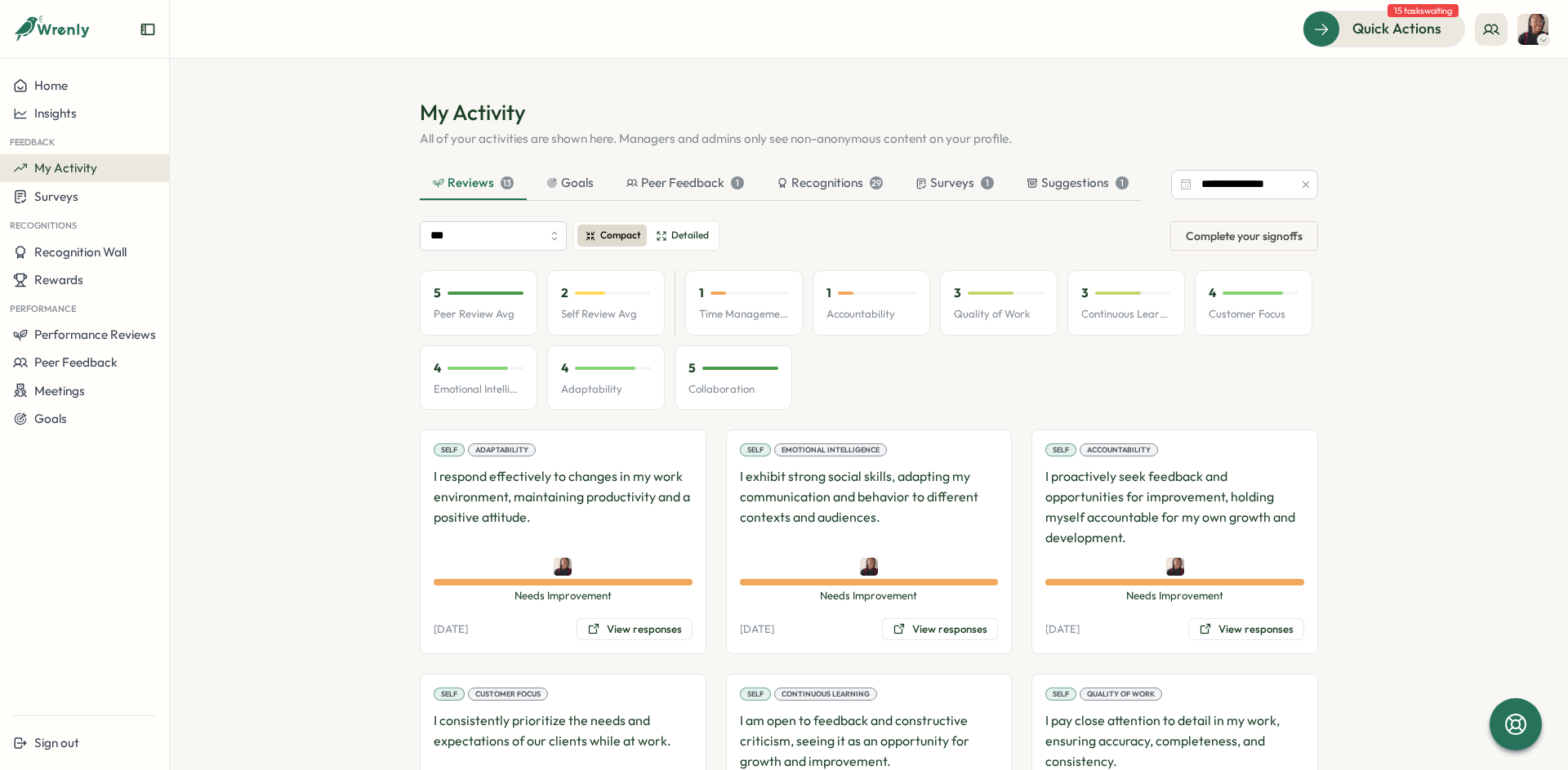
click at [1296, 179] on button "button" at bounding box center [1305, 184] width 18 height 18
click at [848, 192] on div "Recognitions 29" at bounding box center [829, 183] width 132 height 33
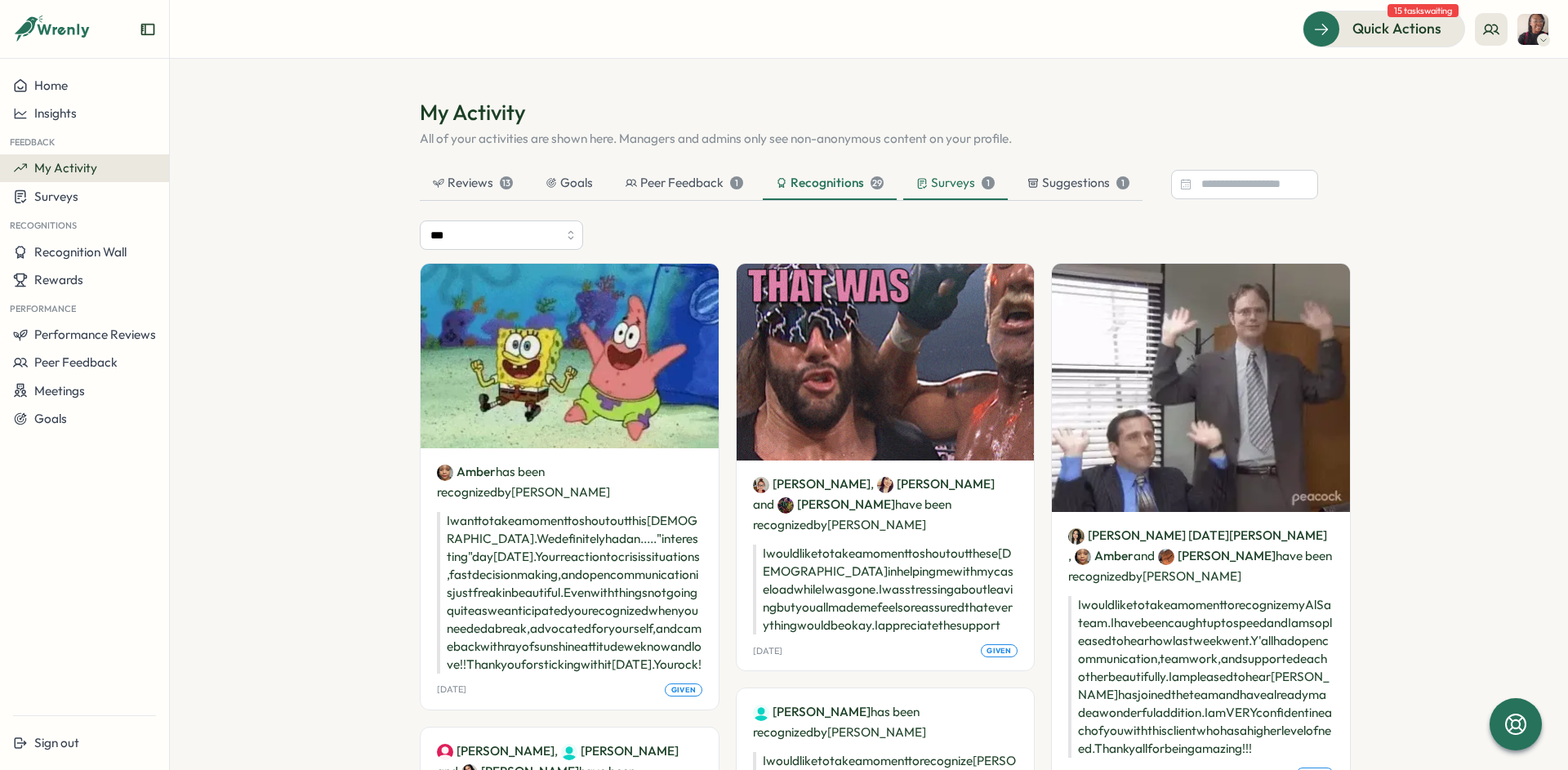
click at [938, 186] on div "Surveys 1" at bounding box center [955, 182] width 78 height 18
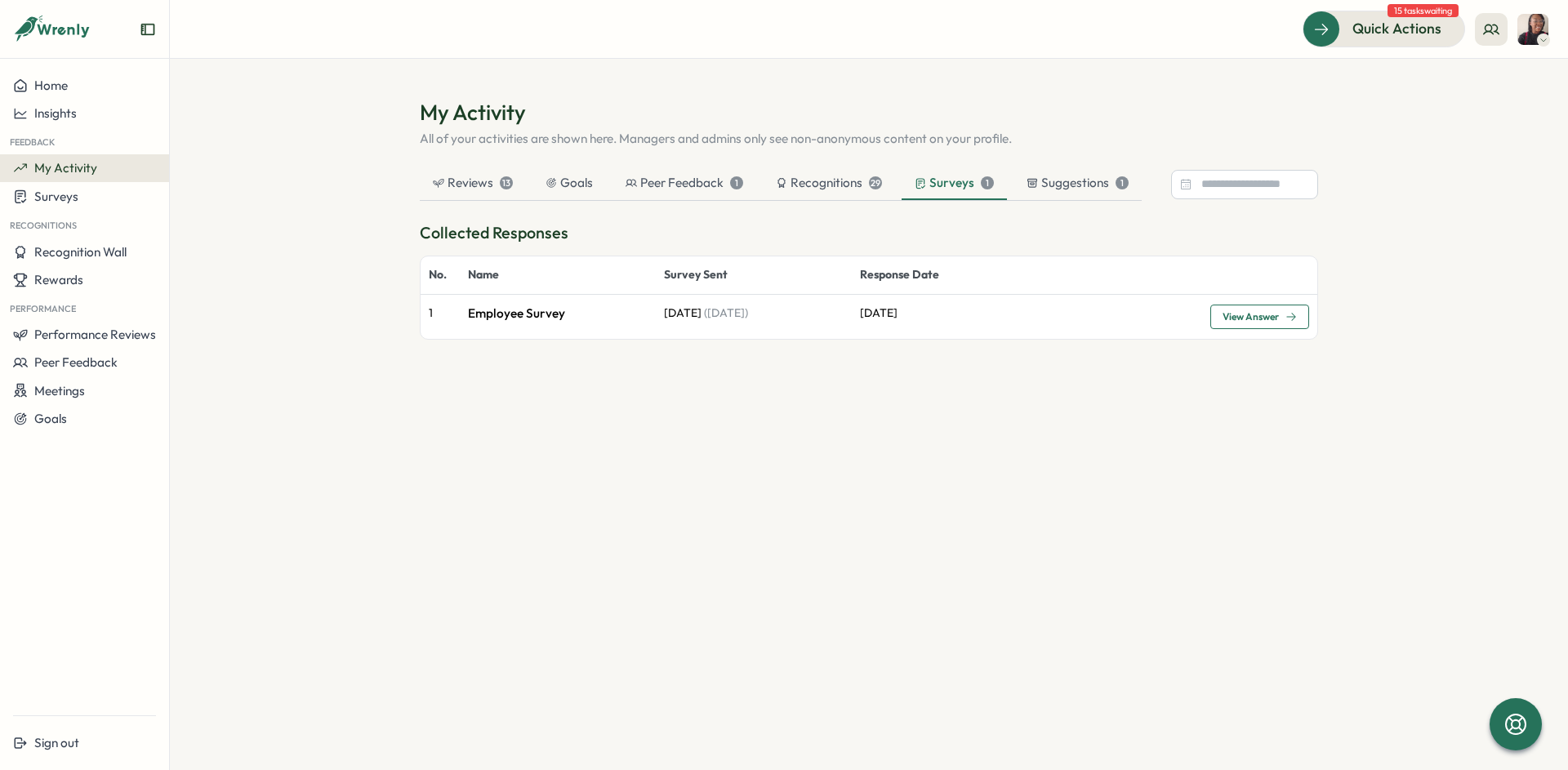
click at [1225, 313] on span "View Answer" at bounding box center [1250, 317] width 57 height 10
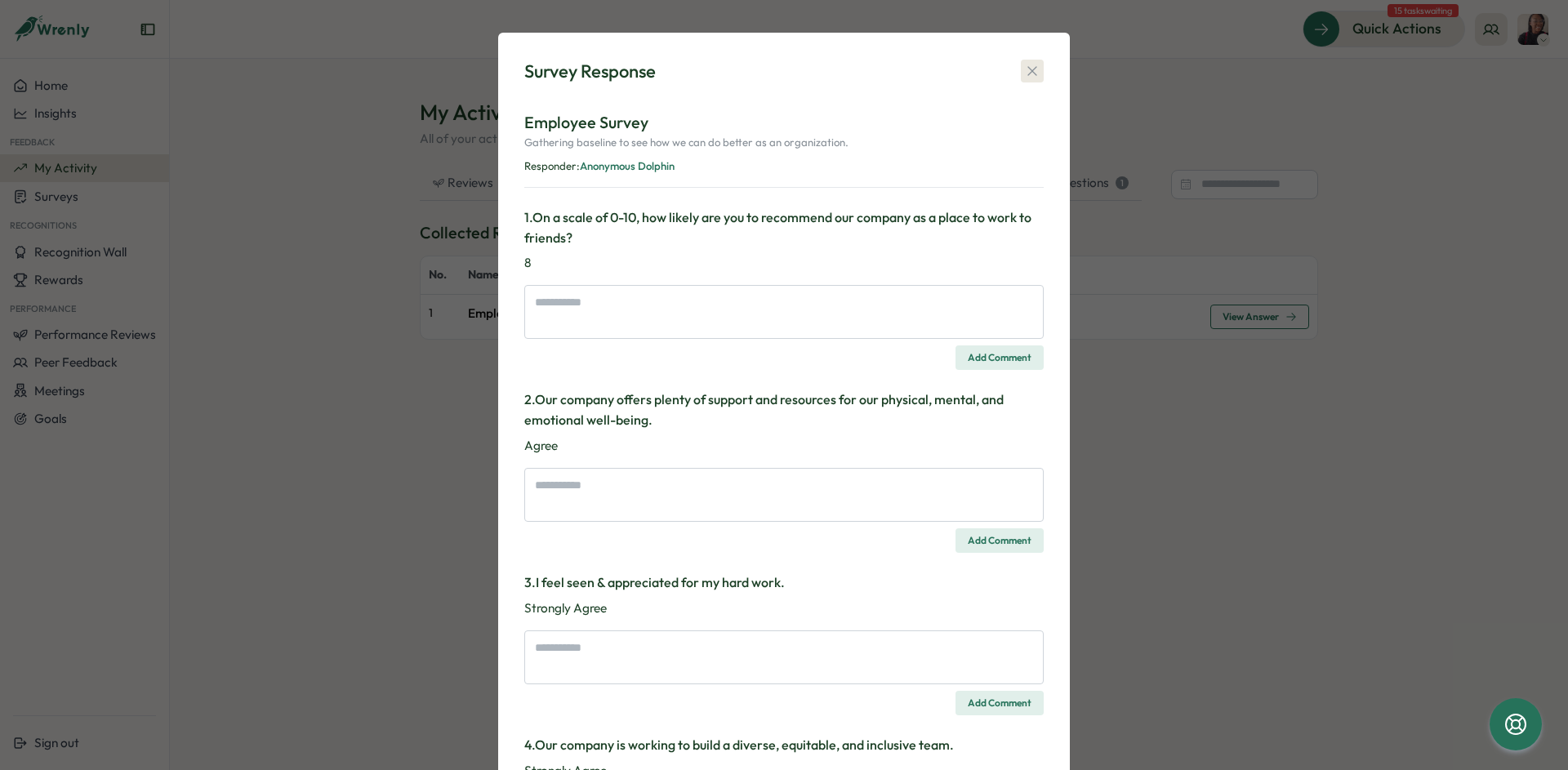
click at [1027, 73] on icon "button" at bounding box center [1032, 71] width 9 height 9
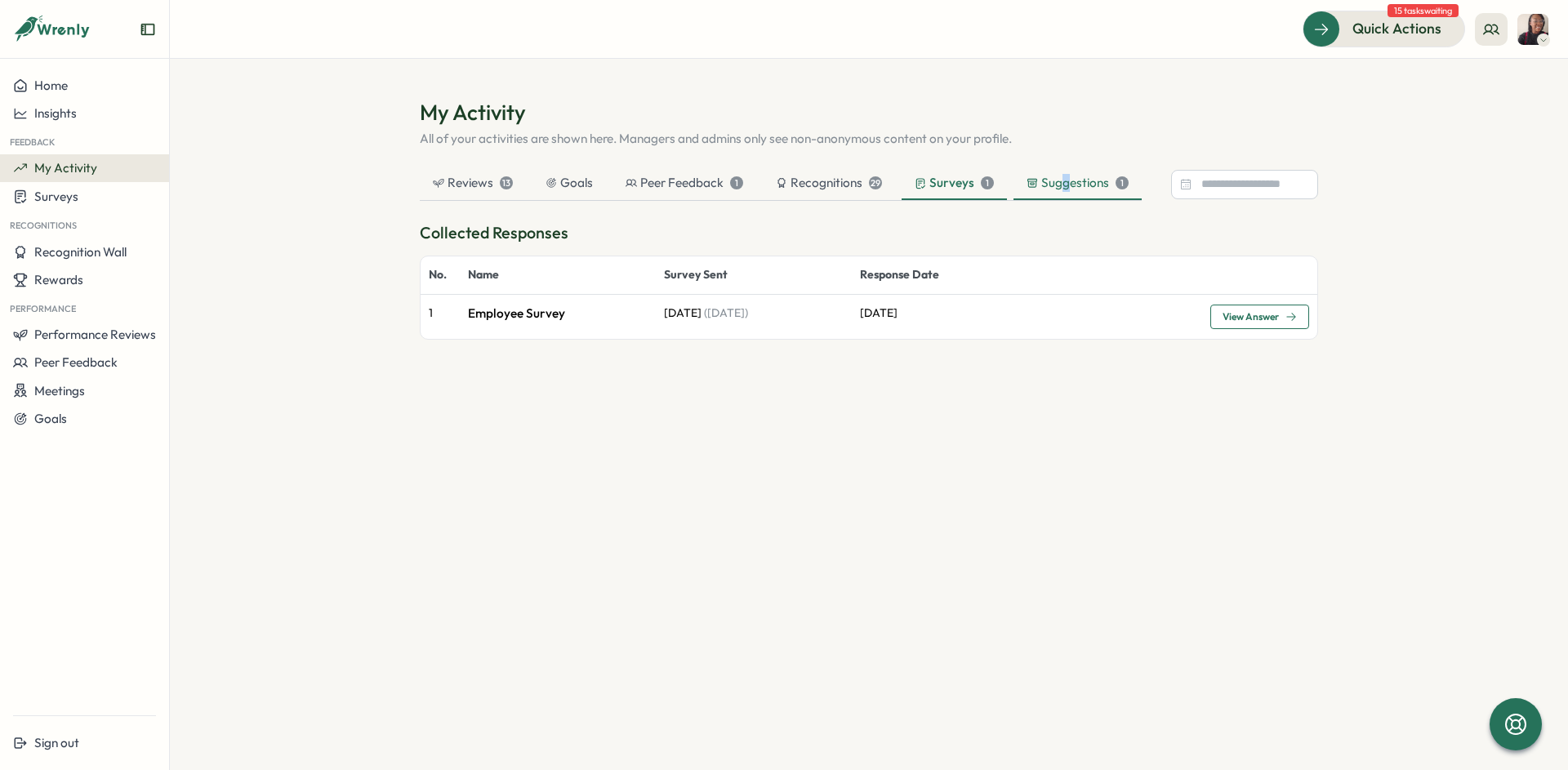
click at [1061, 189] on div "Suggestions 1" at bounding box center [1077, 182] width 102 height 18
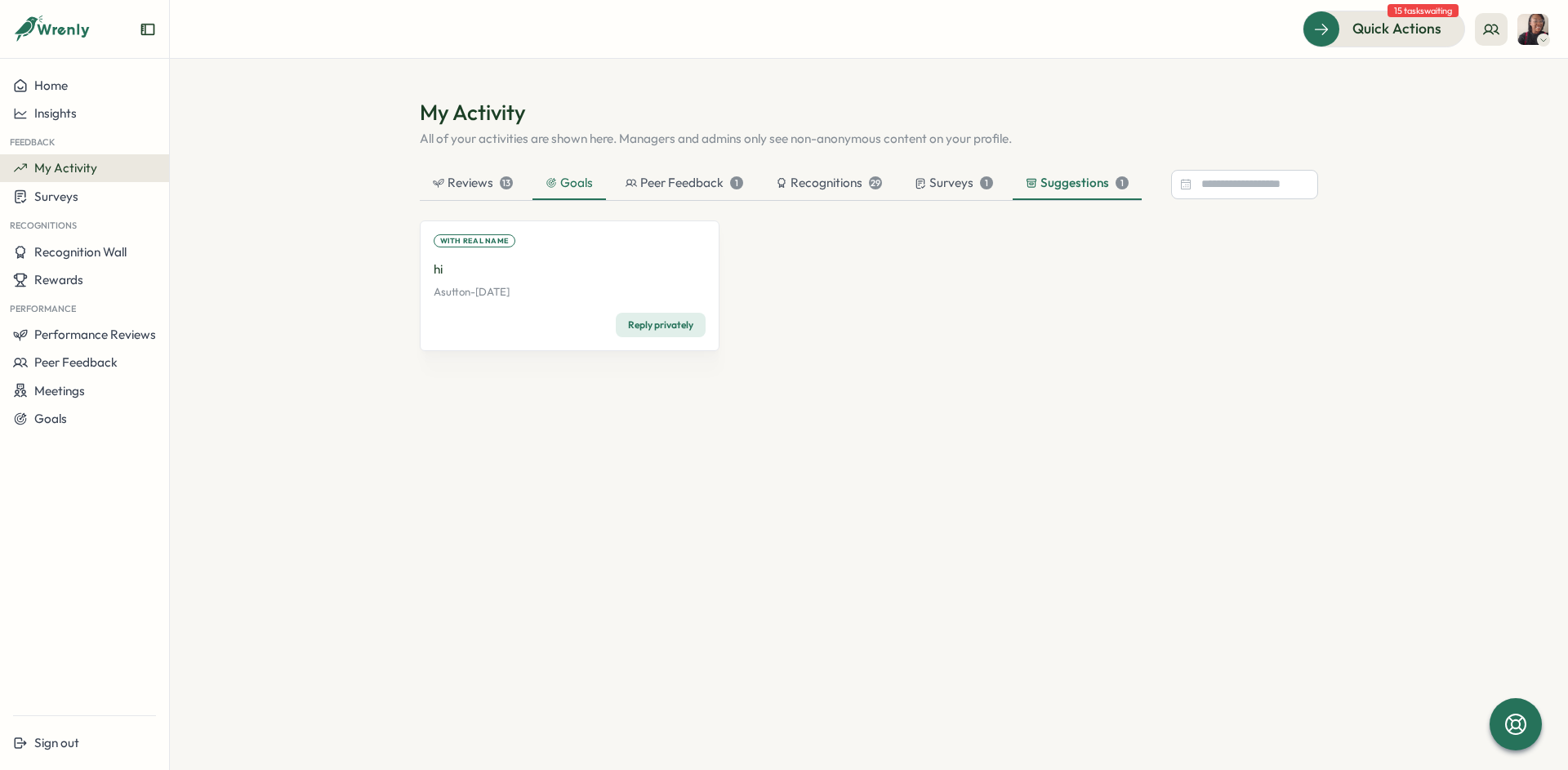
click at [590, 188] on div "Goals" at bounding box center [569, 182] width 47 height 18
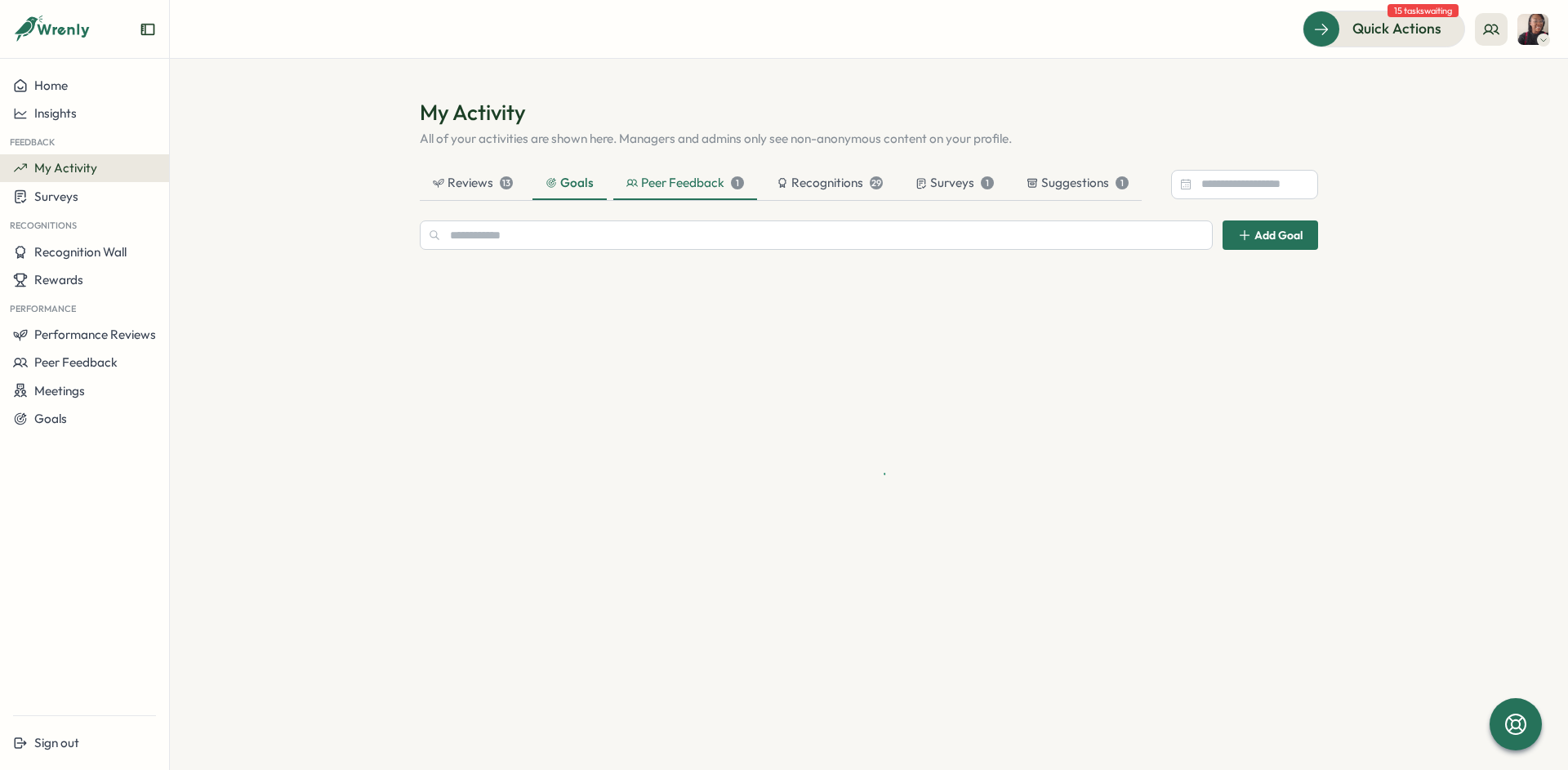
click at [690, 182] on div "Peer Feedback 1" at bounding box center [684, 182] width 117 height 18
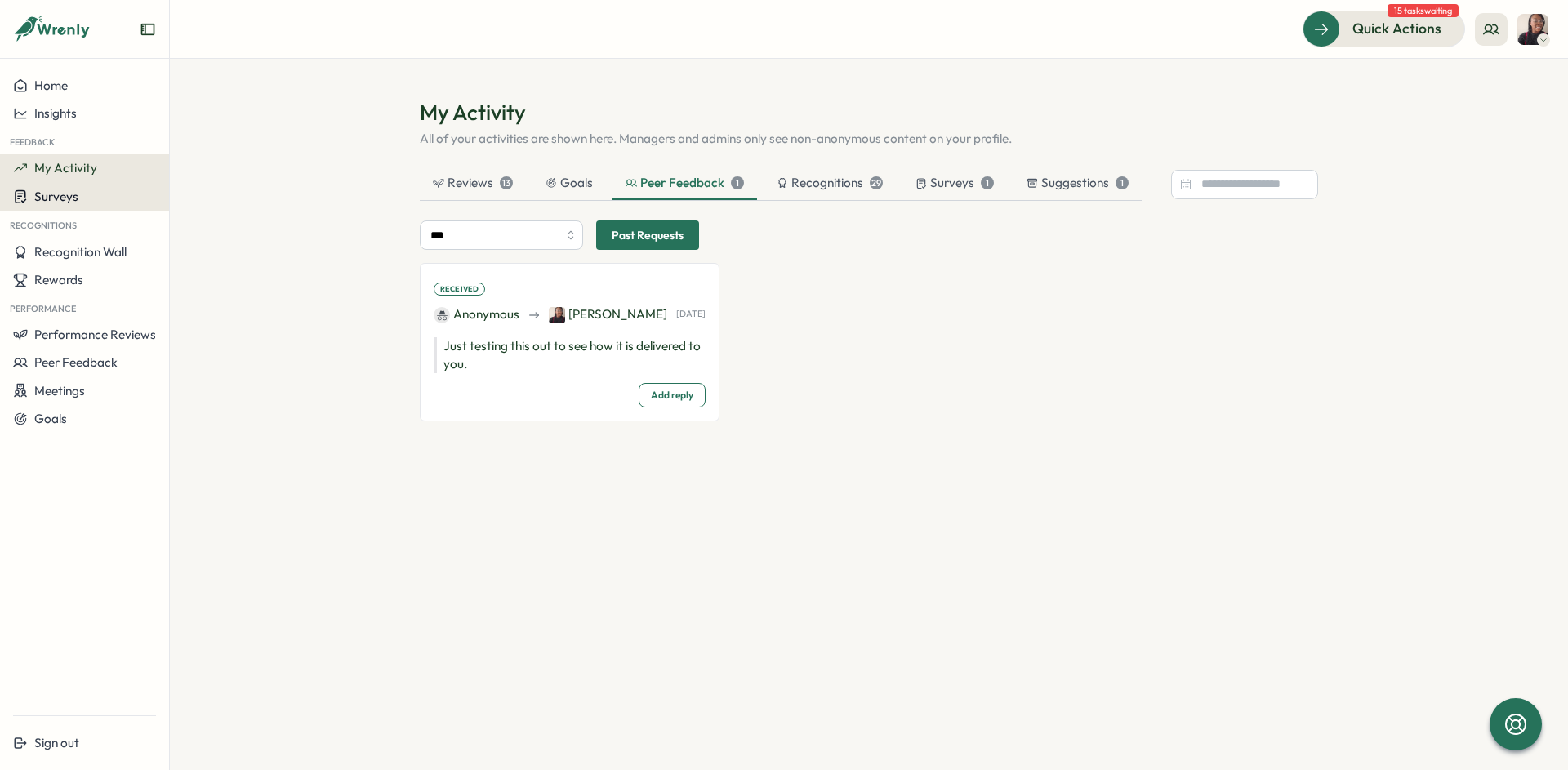
click at [24, 200] on icon at bounding box center [19, 197] width 14 height 15
click at [59, 87] on span "Home" at bounding box center [51, 85] width 34 height 15
